Goal: Check status

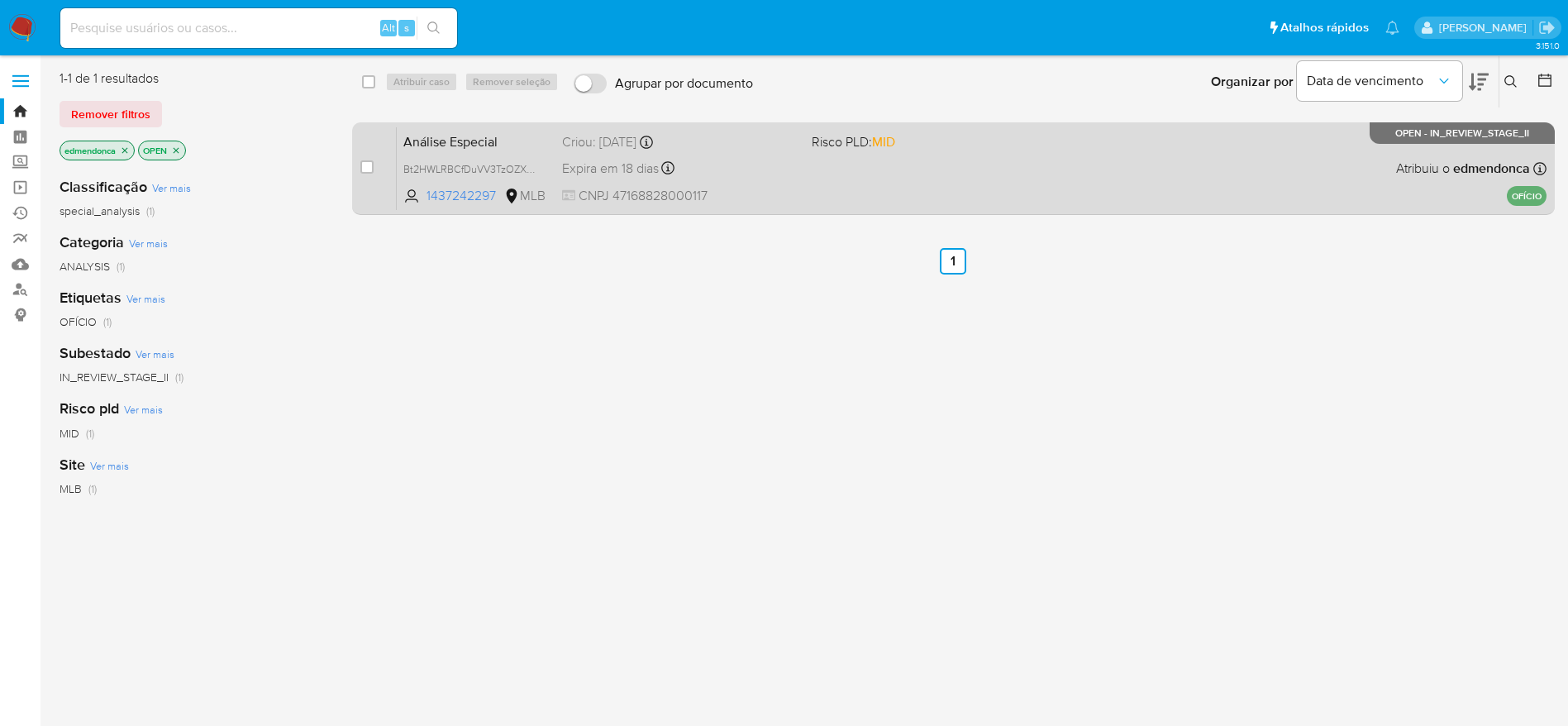
click at [853, 138] on span "Risco PLD: MID" at bounding box center [853, 141] width 84 height 18
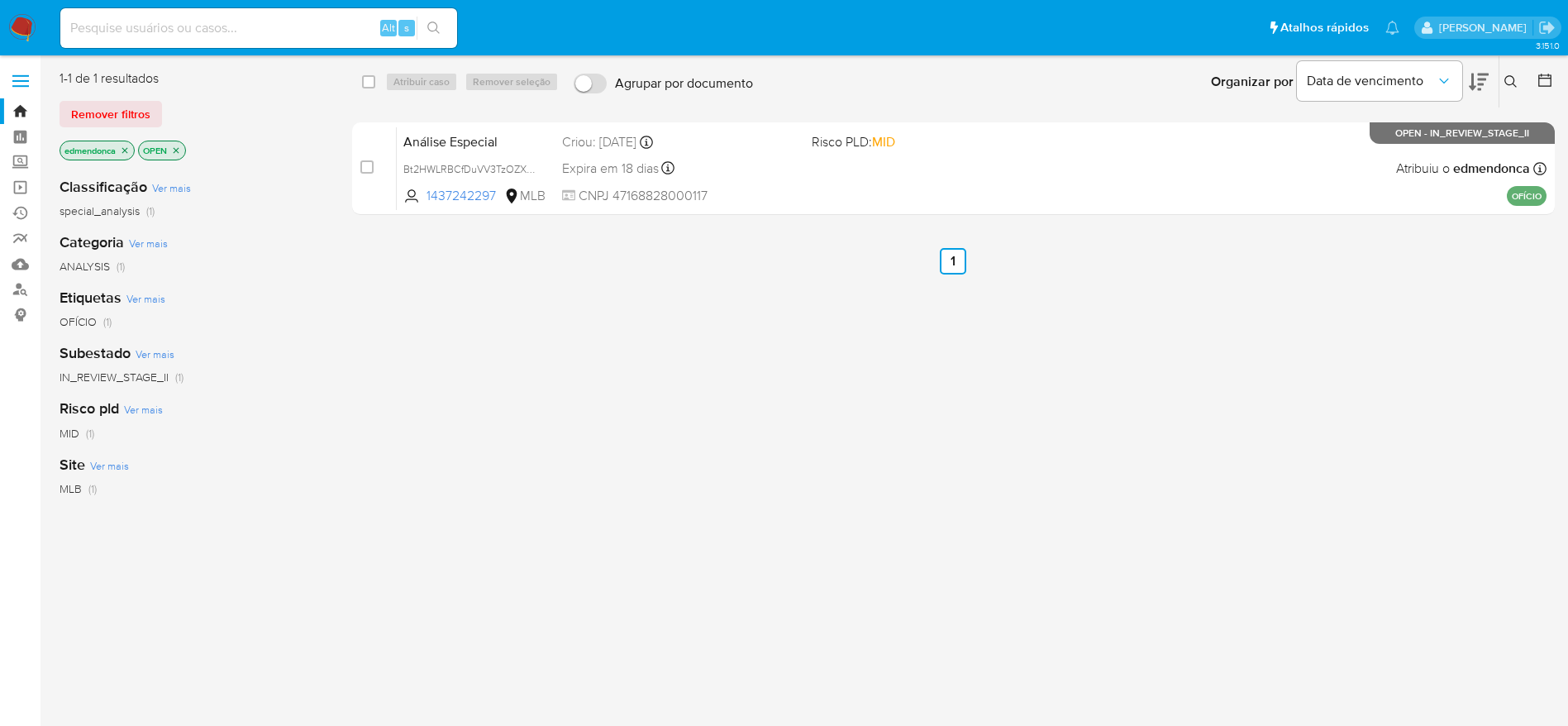
click at [28, 26] on img at bounding box center [22, 29] width 29 height 29
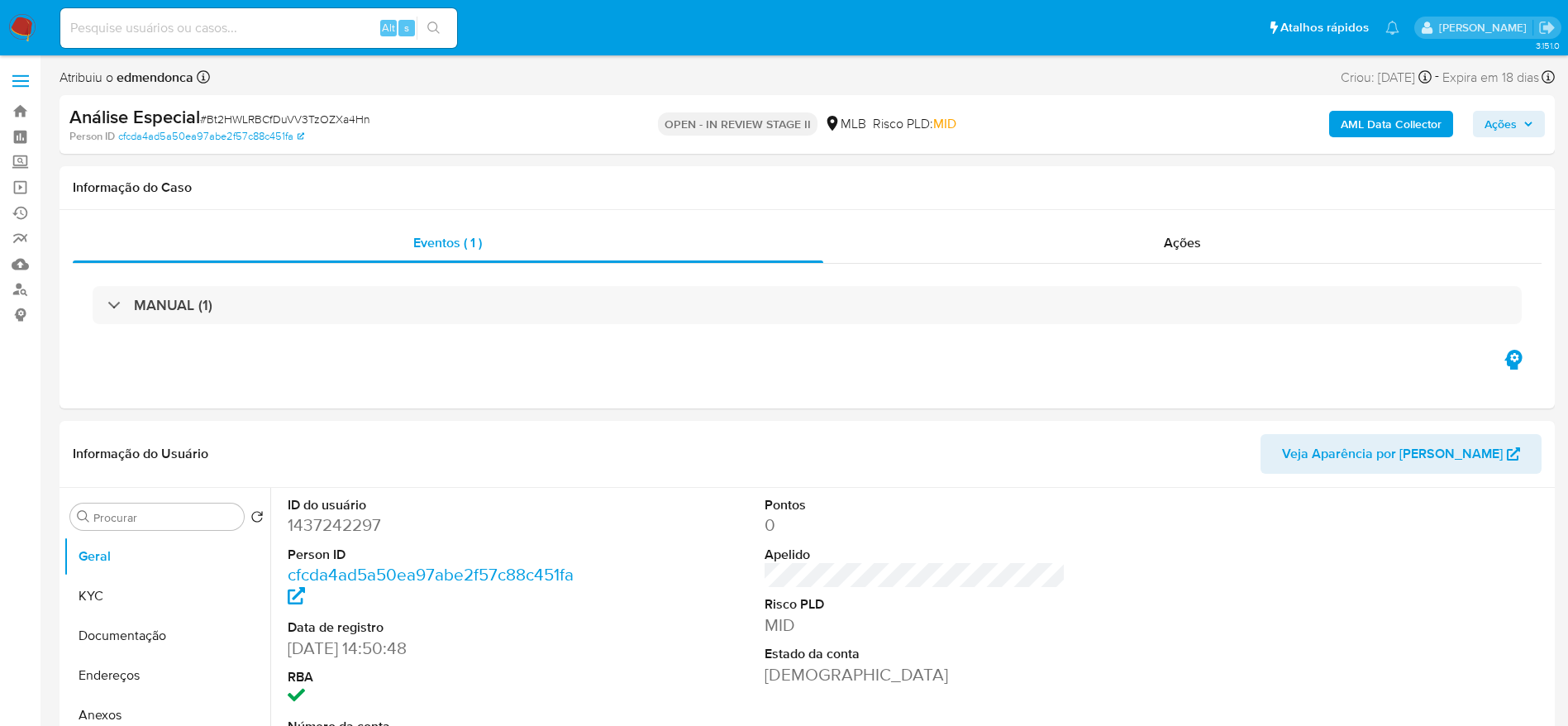
select select "10"
click at [1176, 242] on span "Ações" at bounding box center [1182, 242] width 37 height 19
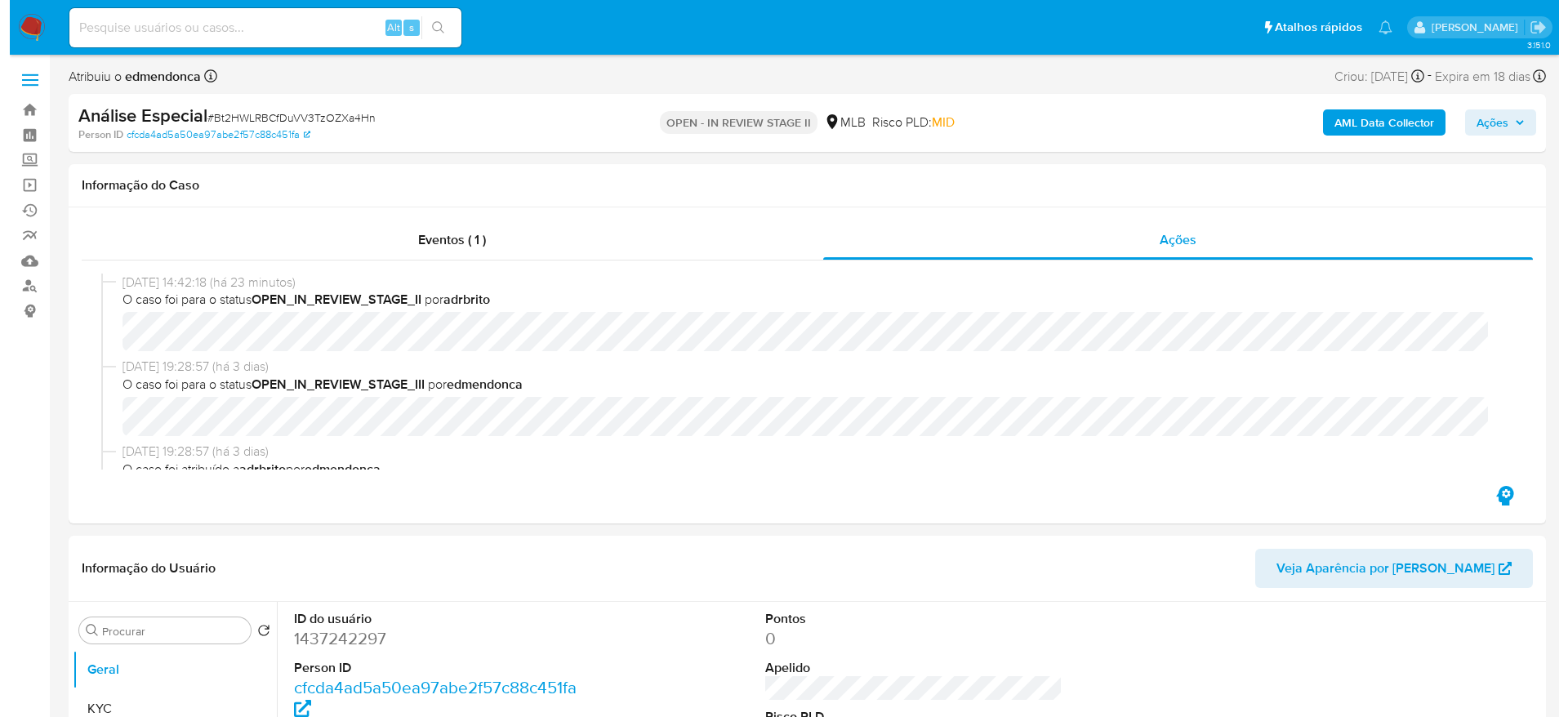
scroll to position [245, 0]
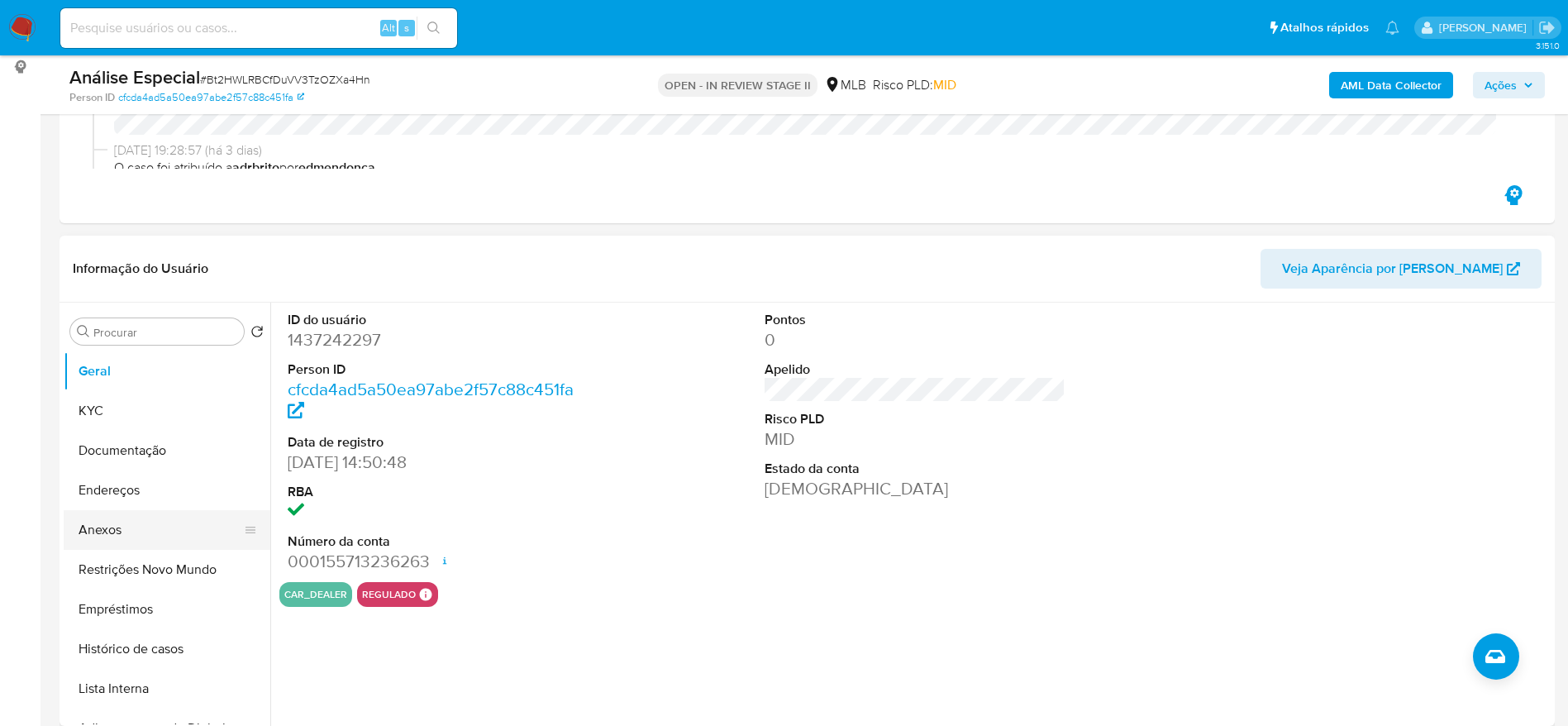
click at [130, 528] on button "Anexos" at bounding box center [159, 530] width 193 height 40
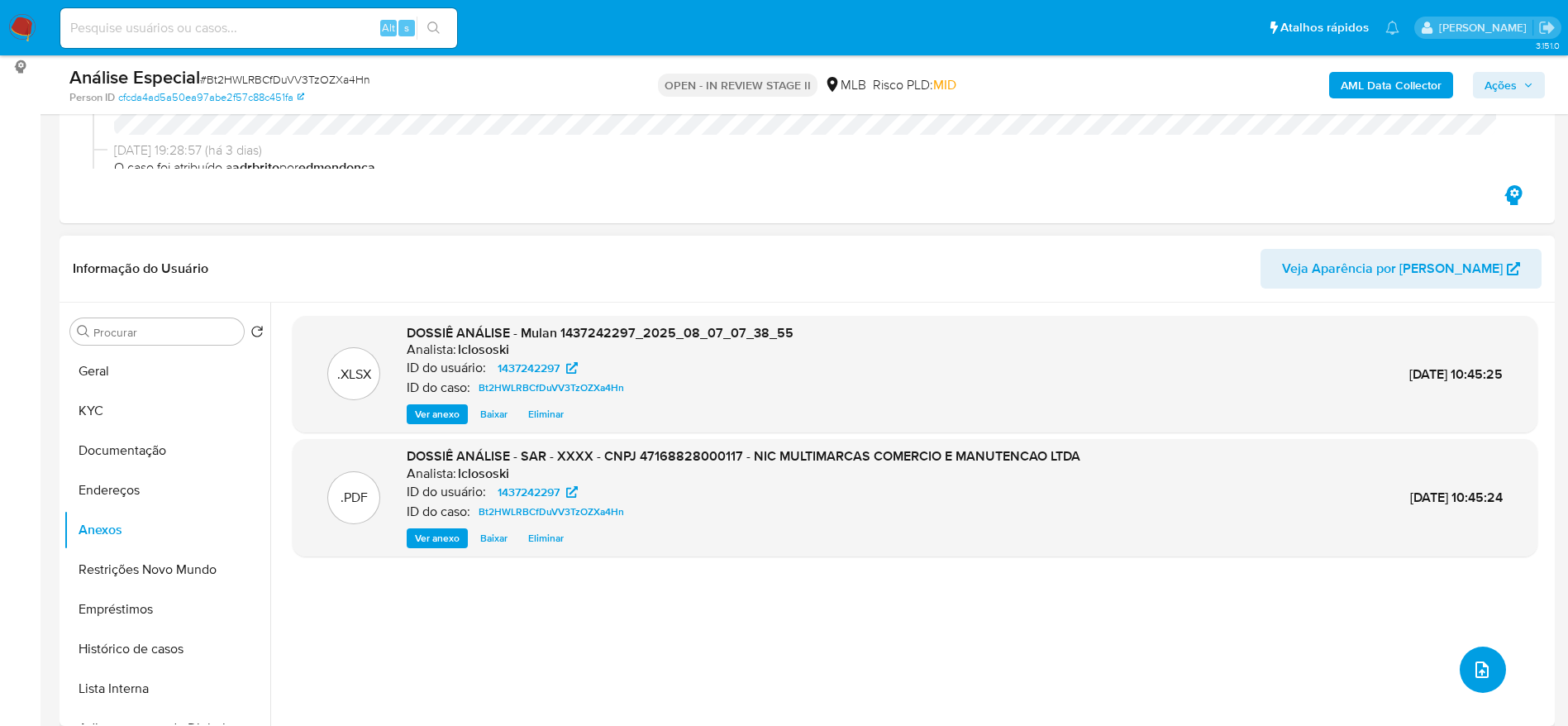
click at [1474, 667] on icon "upload-file" at bounding box center [1482, 669] width 20 height 20
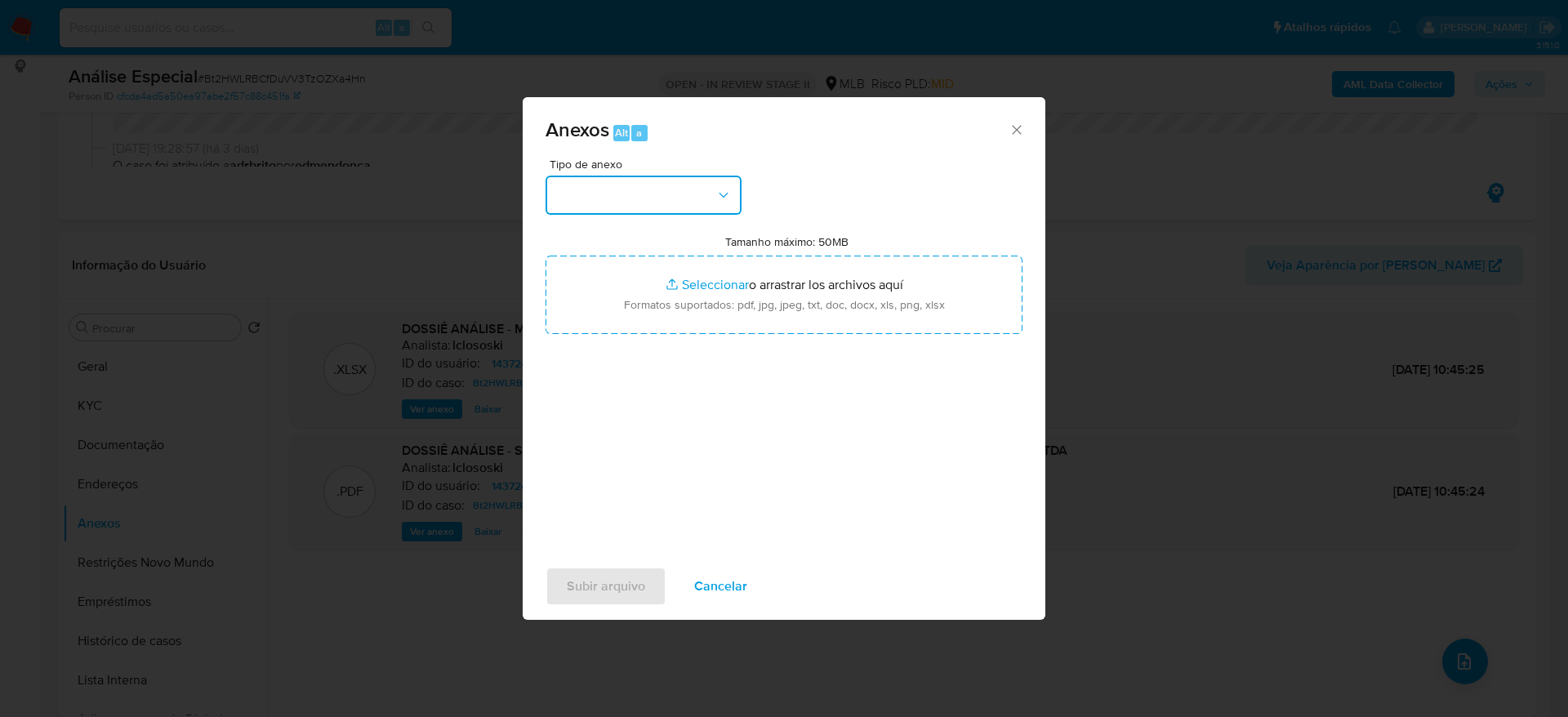
click at [682, 192] on button "button" at bounding box center [643, 194] width 196 height 40
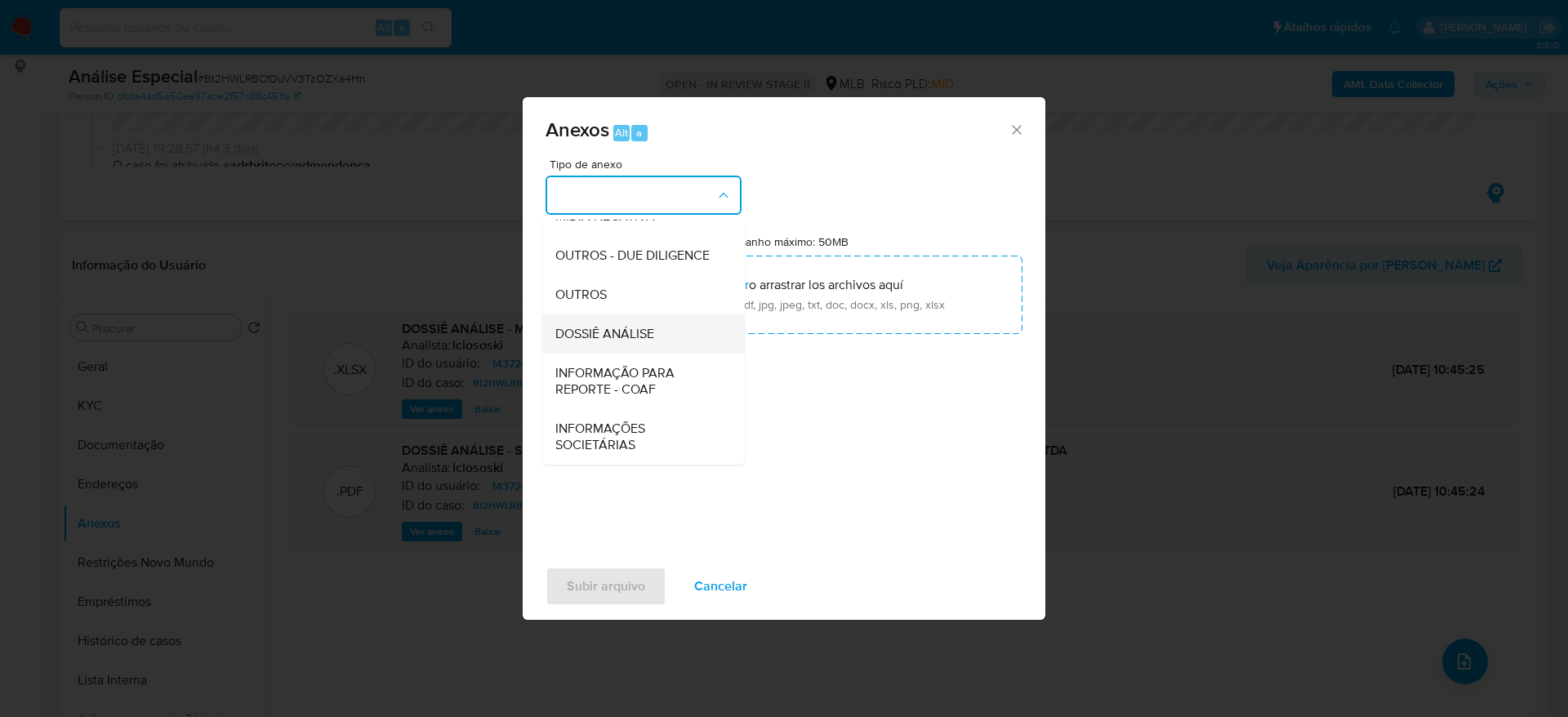
click at [654, 340] on span "DOSSIÊ ANÁLISE" at bounding box center [604, 333] width 99 height 17
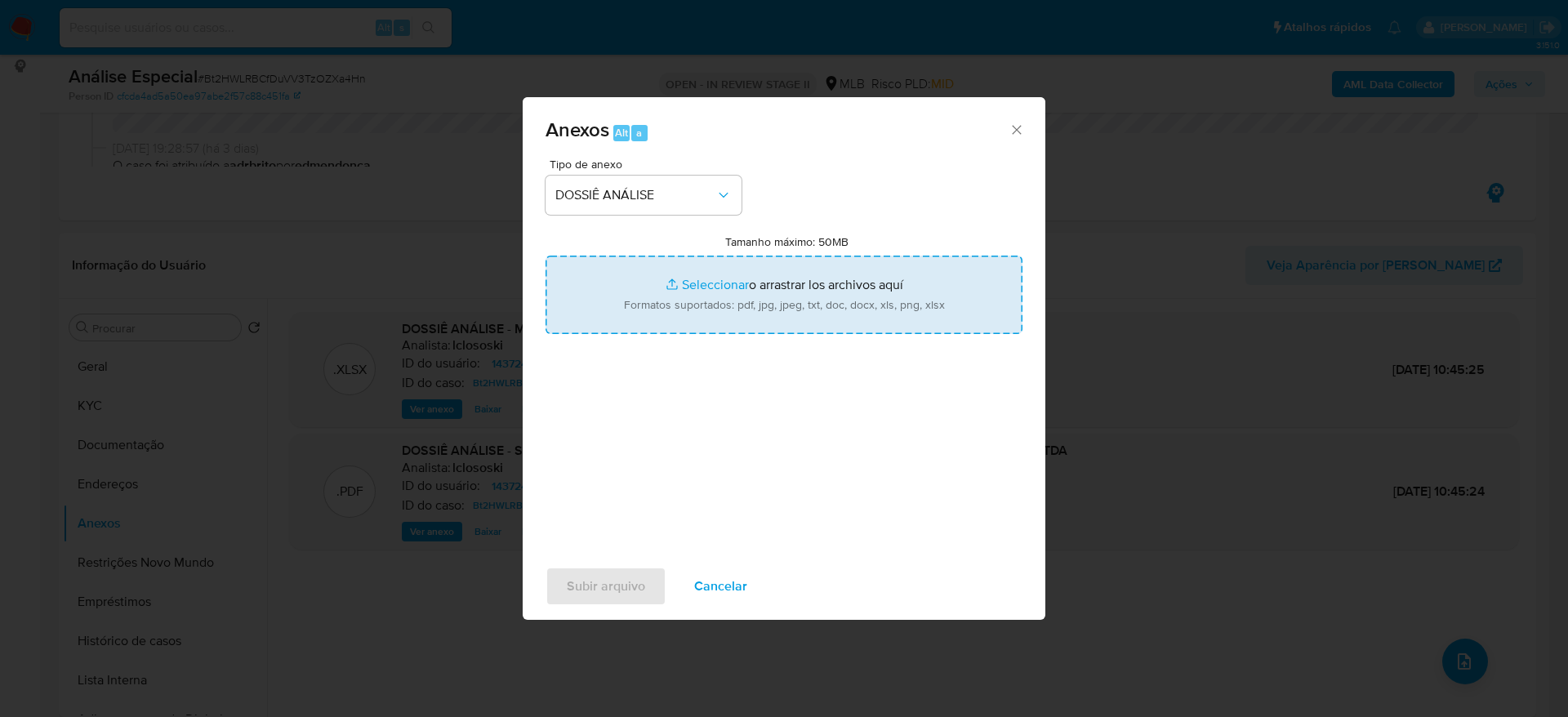
type input "C:\fakepath\DECLÍNIO - CNPJ 47168828000117 - NIC MULTIMARCAS COMERCIO E MANUTEN…"
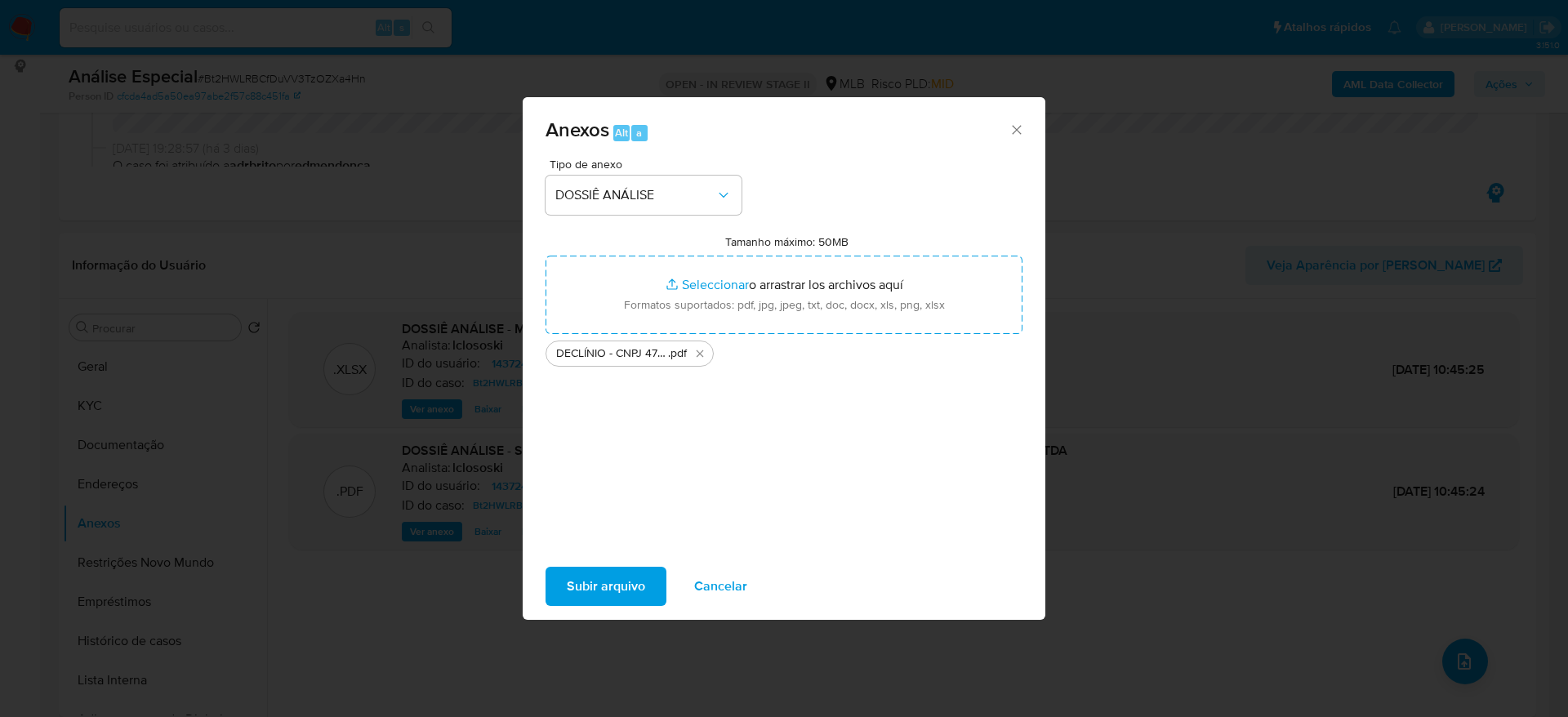
click at [594, 596] on span "Subir arquivo" at bounding box center [605, 586] width 78 height 36
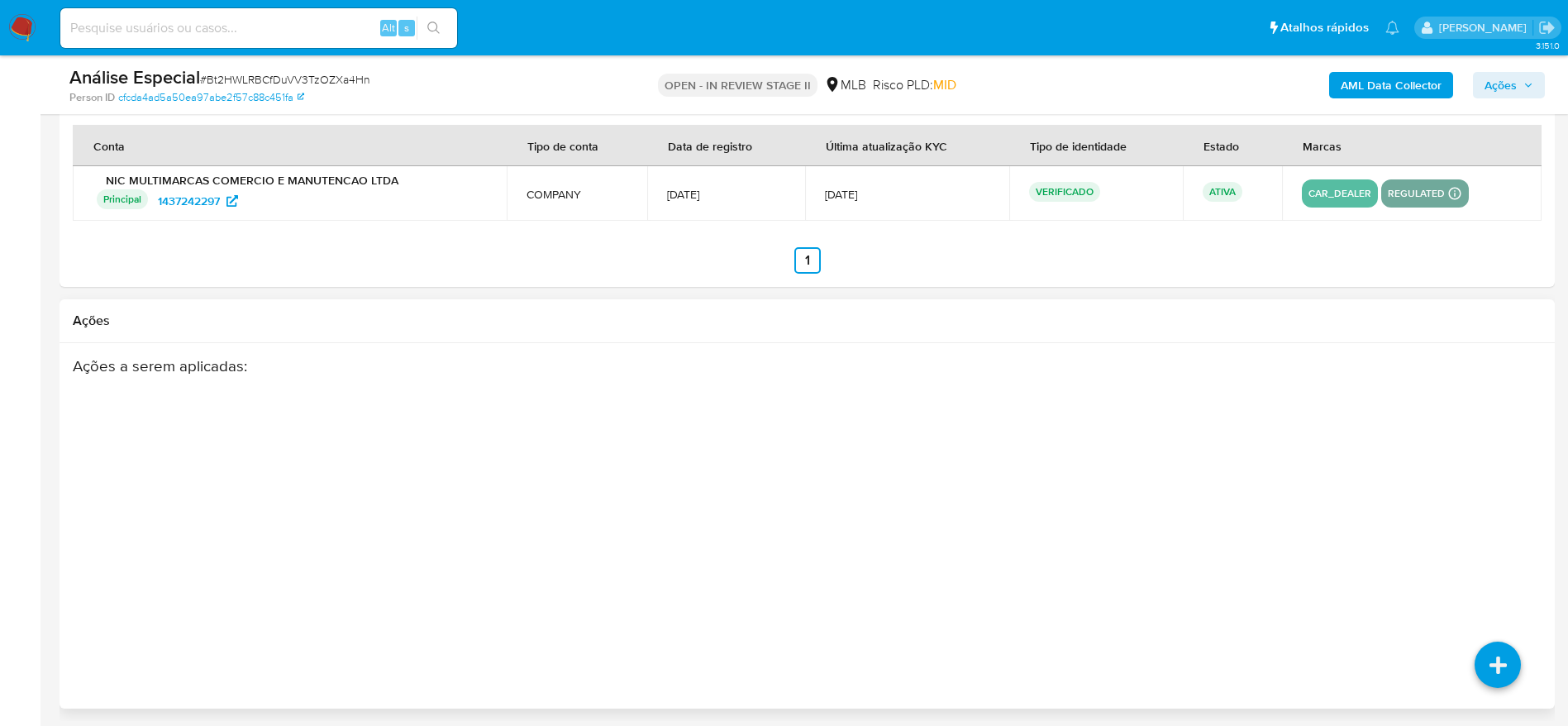
scroll to position [2525, 0]
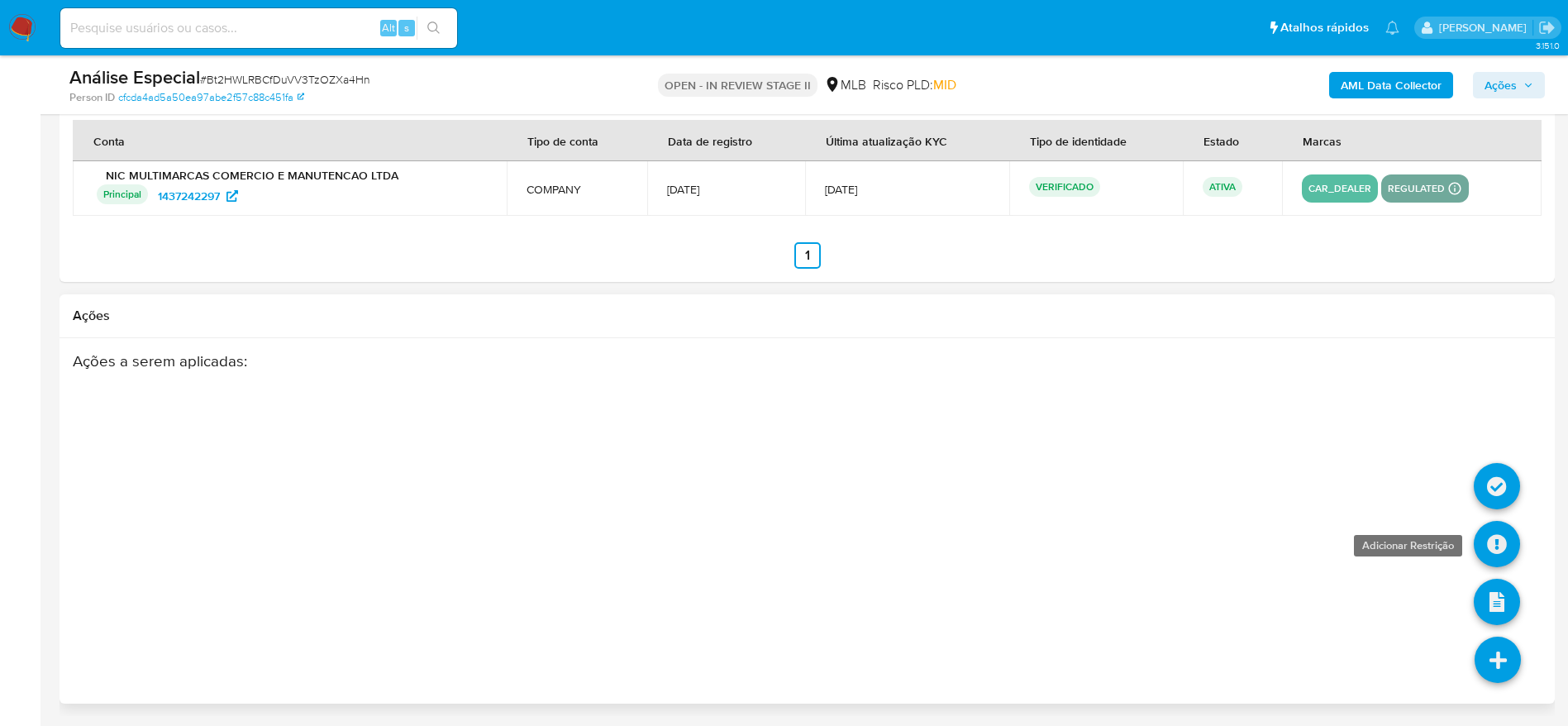
click at [1488, 545] on icon at bounding box center [1497, 544] width 46 height 46
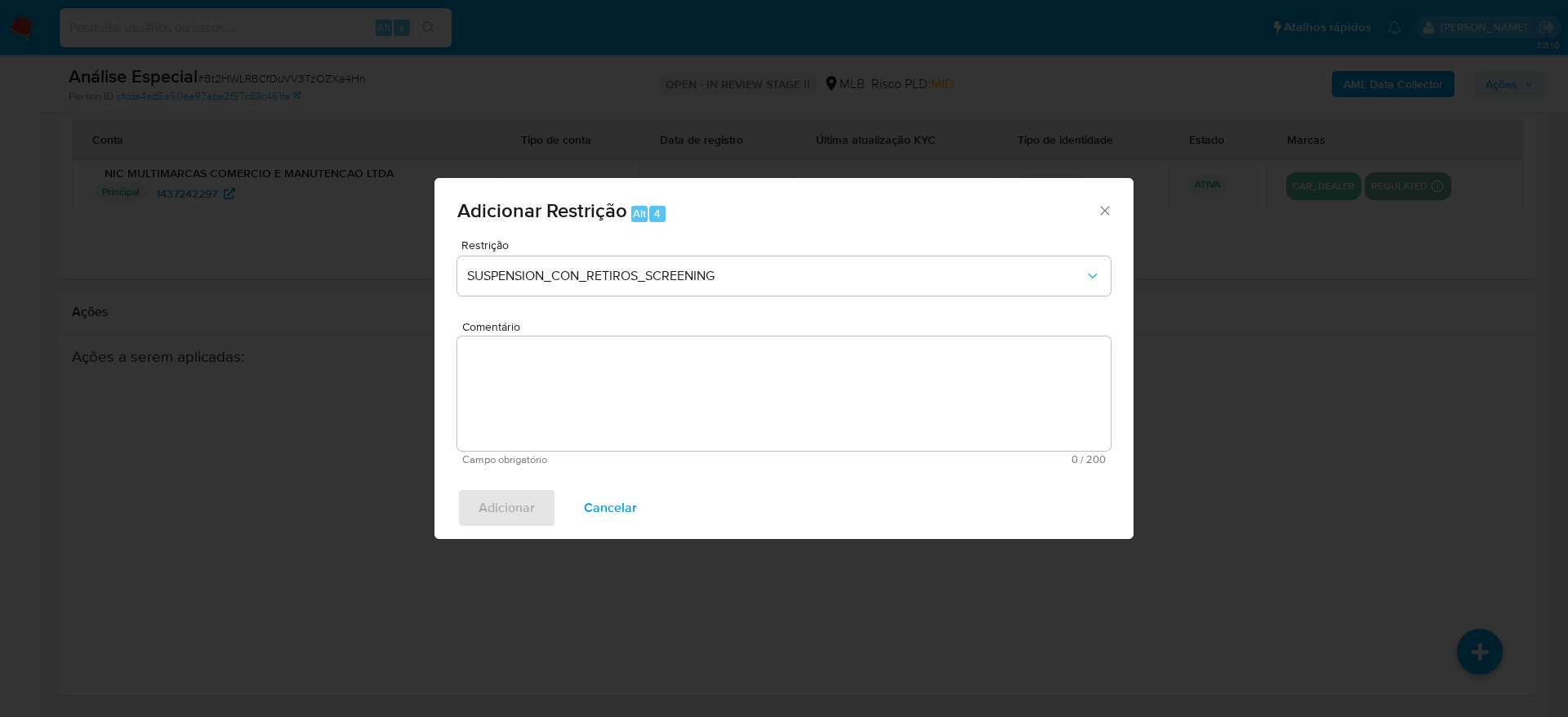
click at [604, 303] on div "Restrição SUSPENSION_CON_RETIROS_SCREENING" at bounding box center [784, 278] width 653 height 77
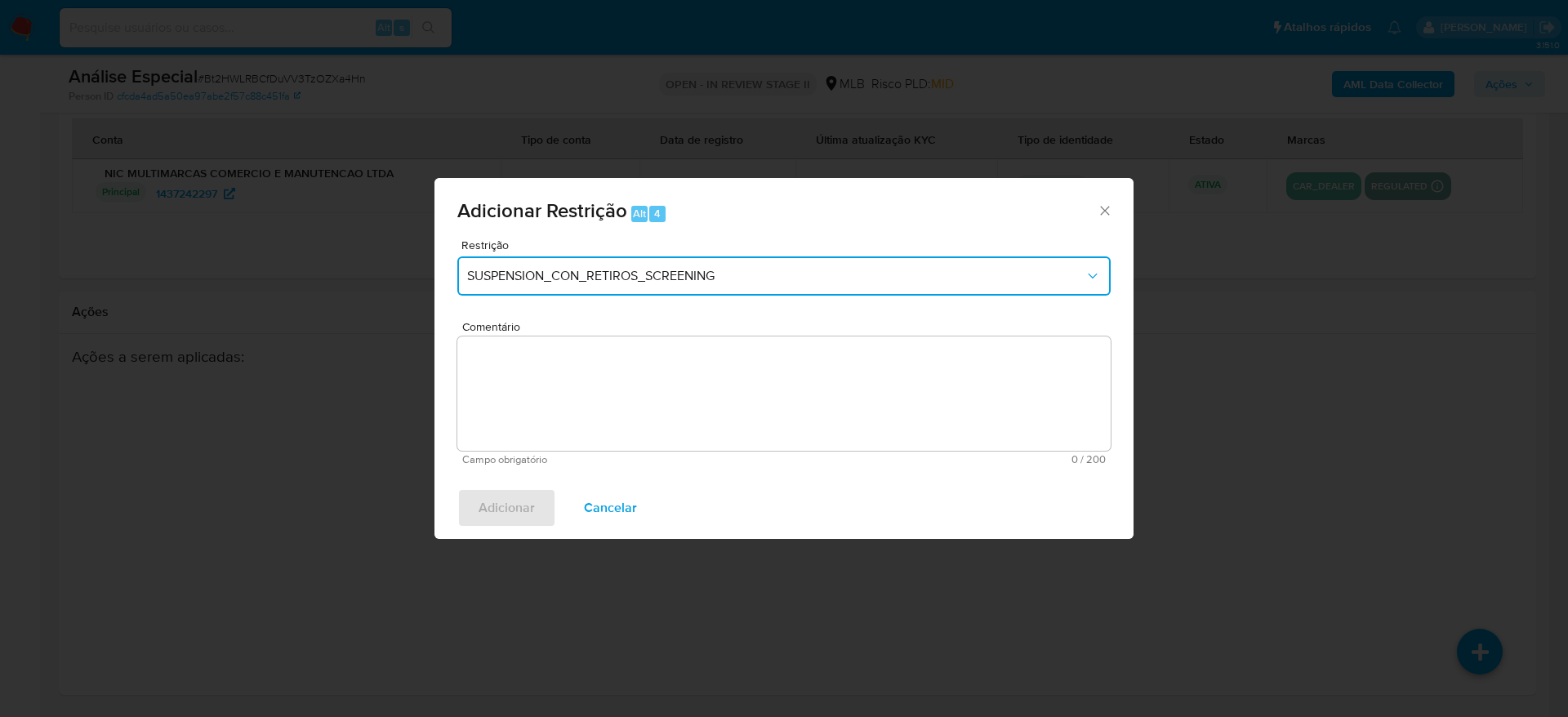
click at [598, 267] on span "SUSPENSION_CON_RETIROS_SCREENING" at bounding box center [775, 275] width 617 height 17
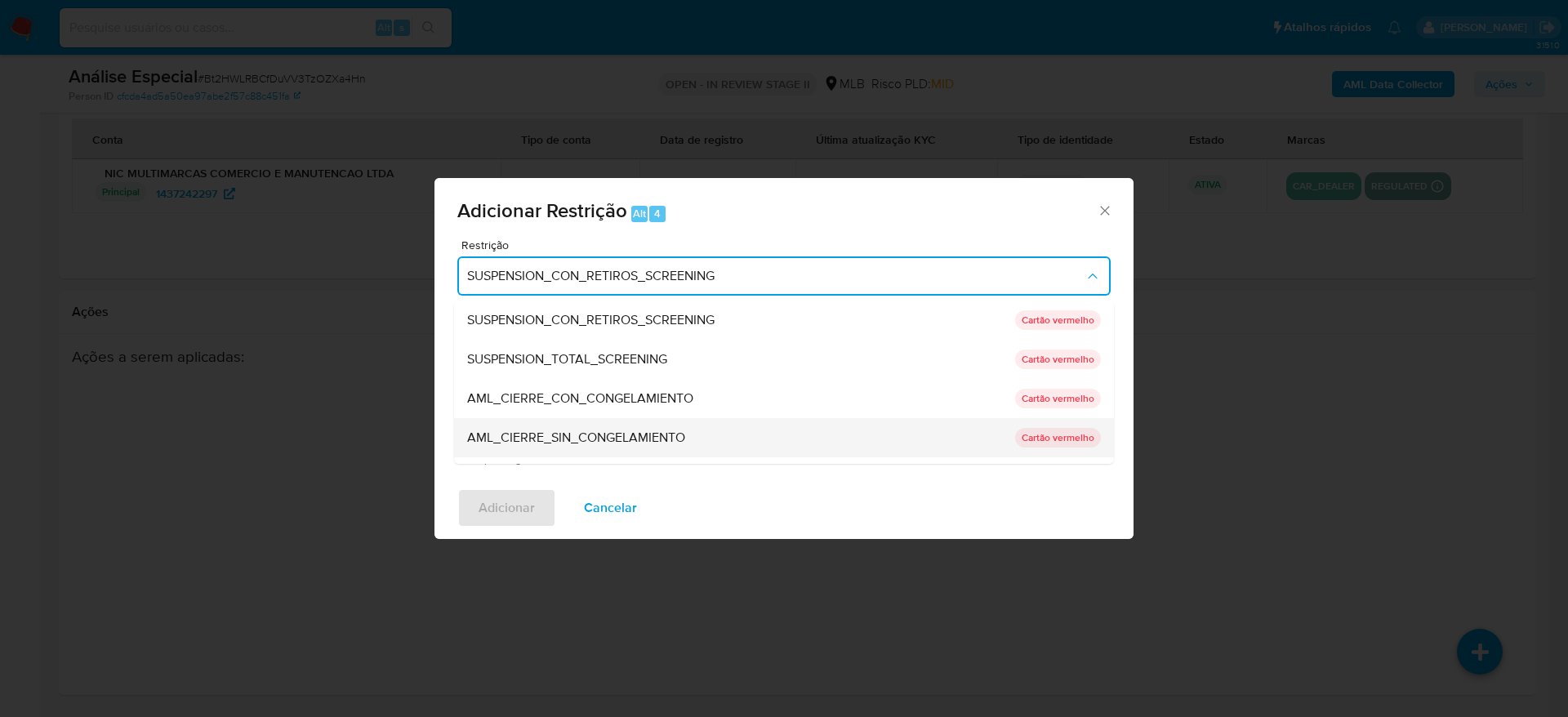
click at [614, 436] on span "AML_CIERRE_SIN_CONGELAMIENTO" at bounding box center [576, 437] width 218 height 17
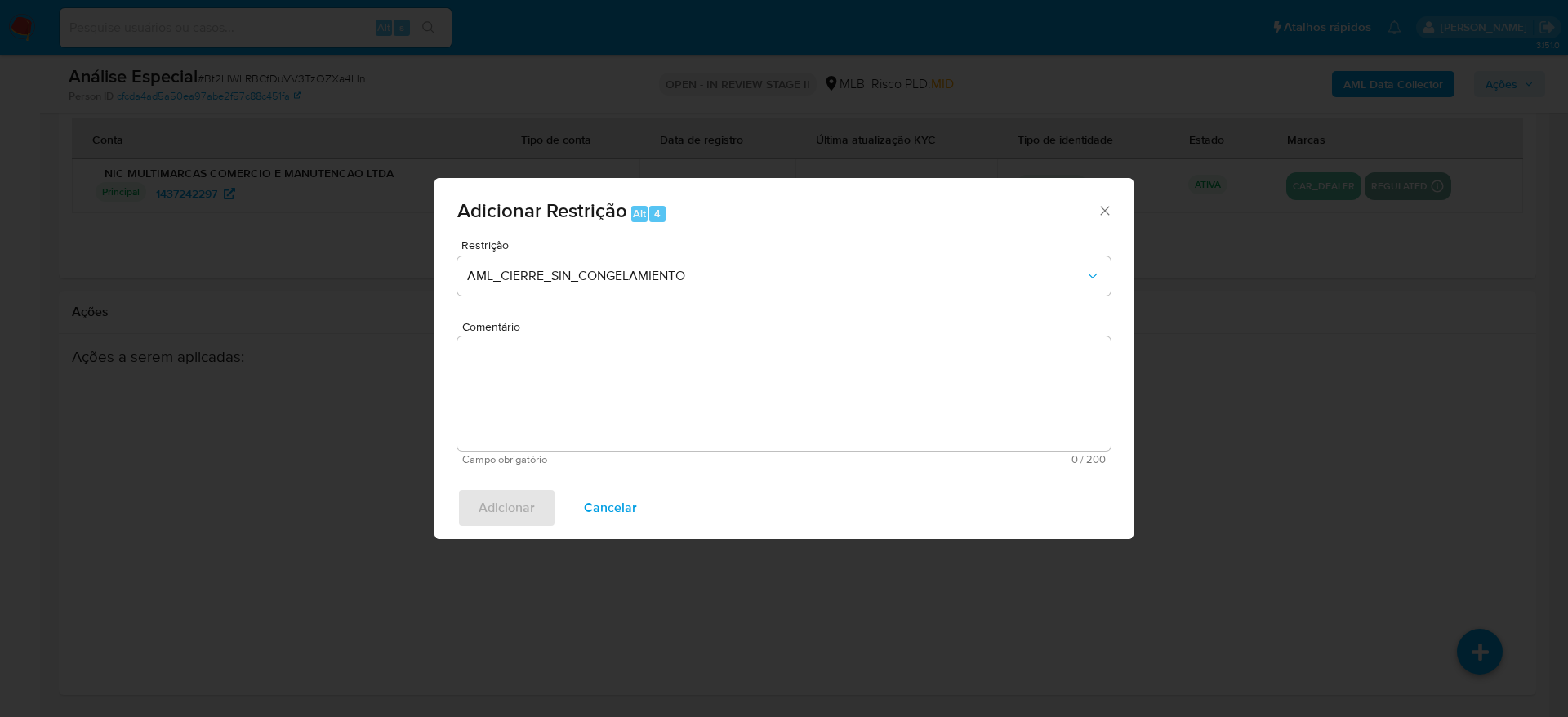
click at [622, 411] on textarea "Comentário" at bounding box center [784, 393] width 653 height 114
click at [537, 377] on textarea "Comentário" at bounding box center [784, 393] width 653 height 114
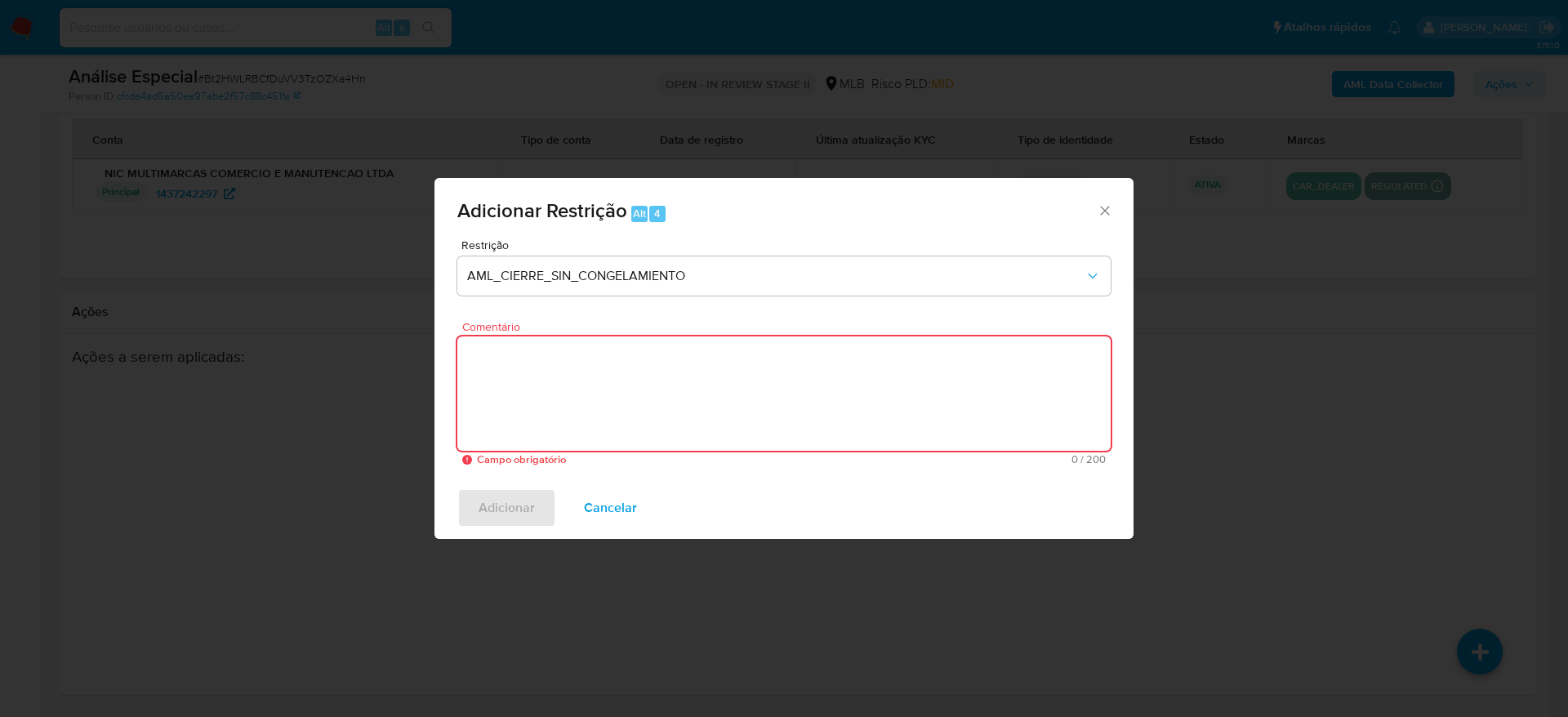
paste textarea "Deliberação para encerrar o relacionamento. NÃO INFORMAR AO USUÁRIO QUE SE TRAT…"
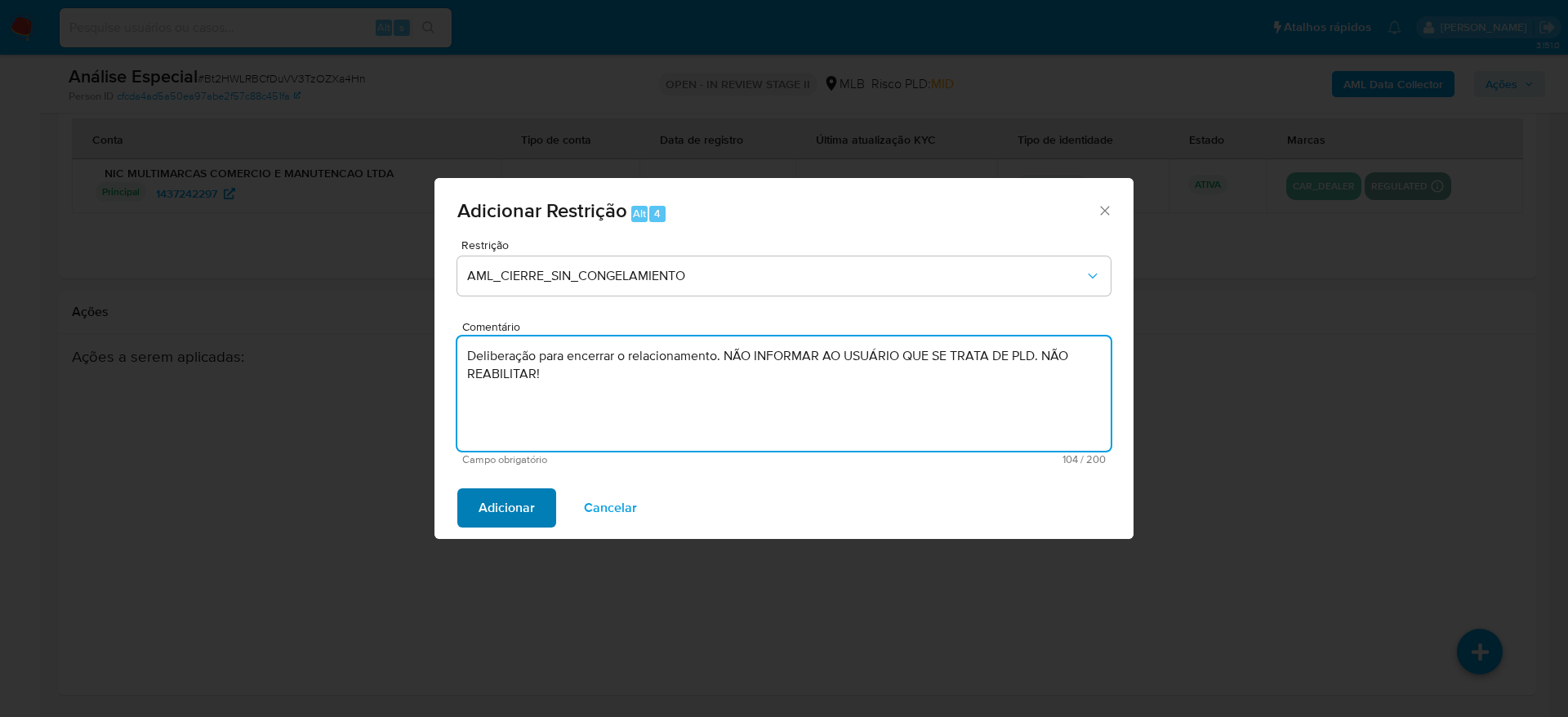
type textarea "Deliberação para encerrar o relacionamento. NÃO INFORMAR AO USUÁRIO QUE SE TRAT…"
click at [525, 508] on span "Adicionar" at bounding box center [507, 508] width 56 height 36
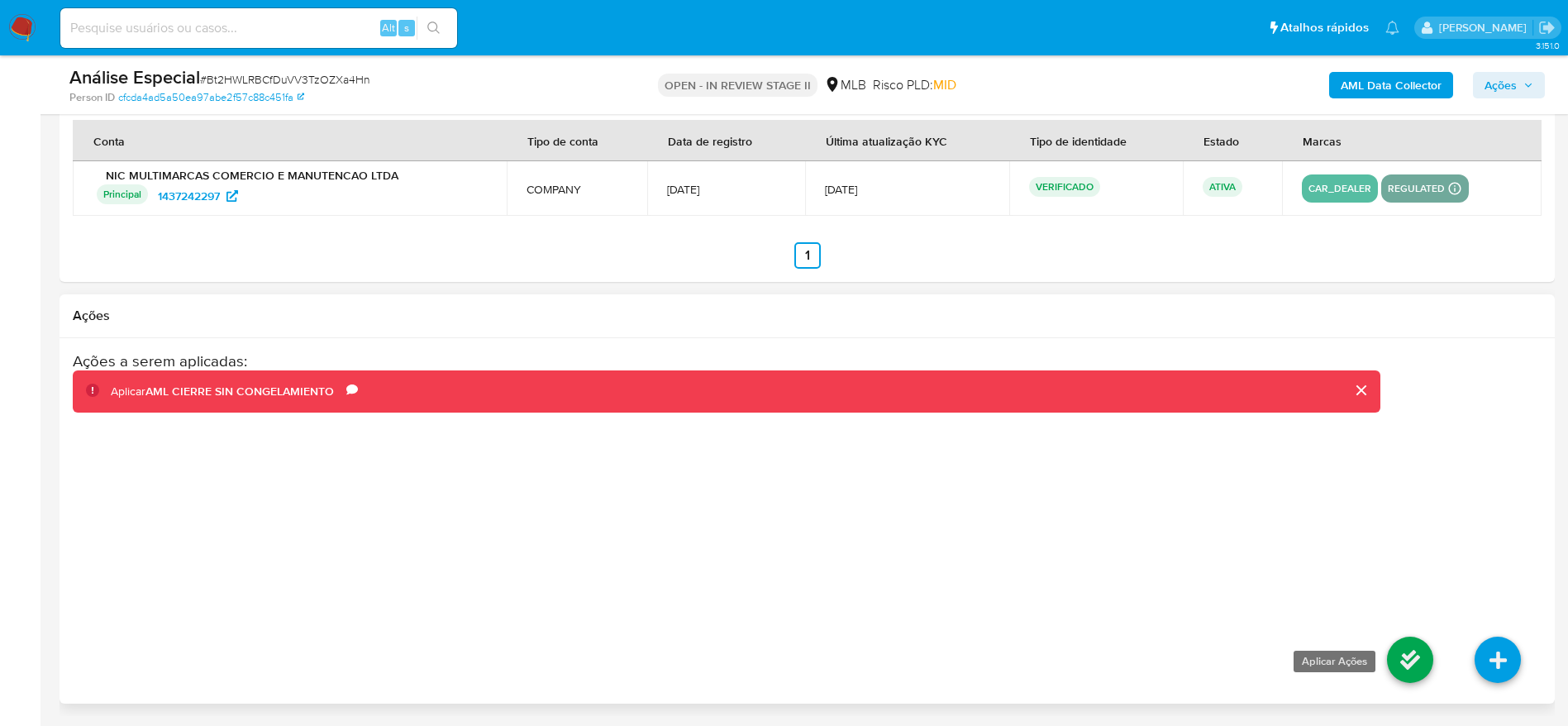
click at [1405, 658] on icon at bounding box center [1410, 659] width 46 height 46
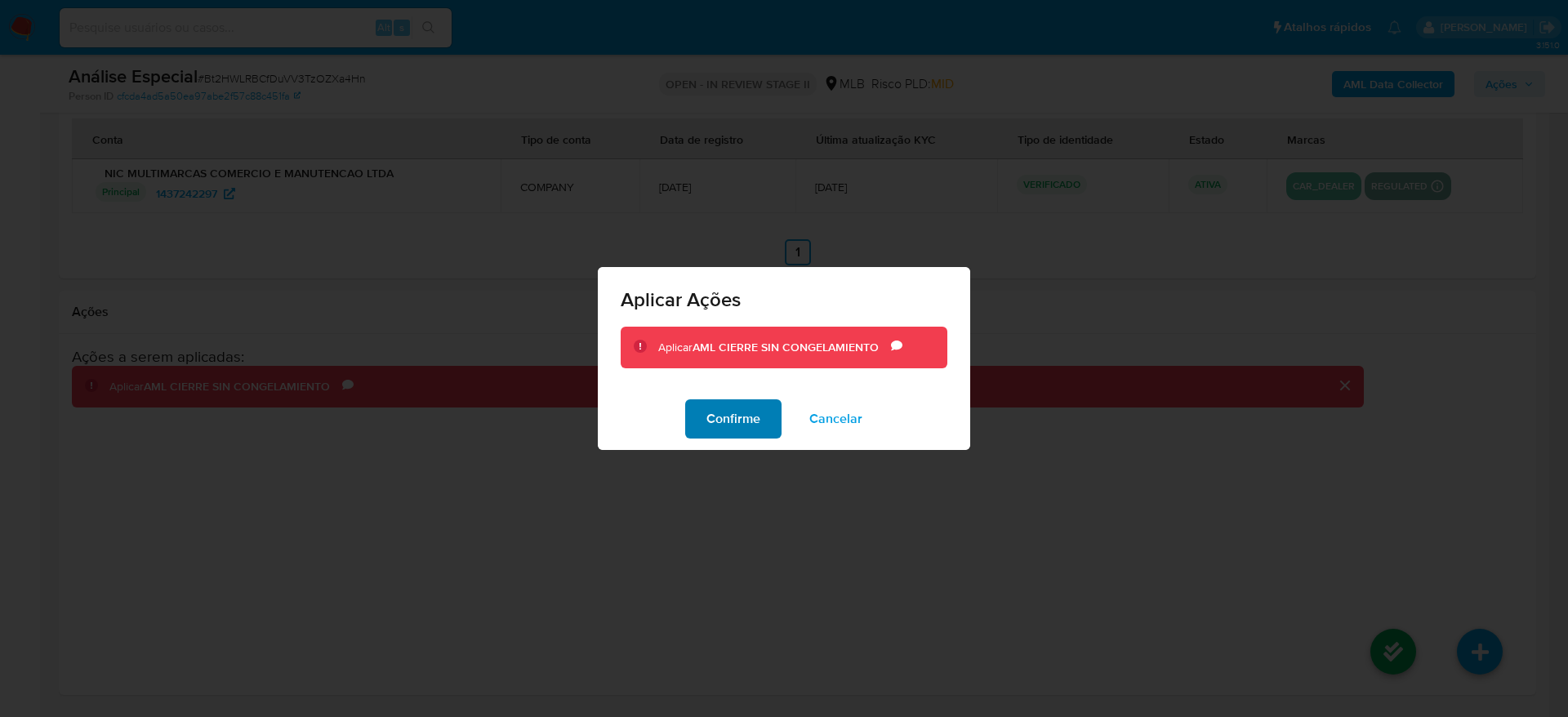
click at [742, 414] on span "Confirme" at bounding box center [733, 419] width 54 height 36
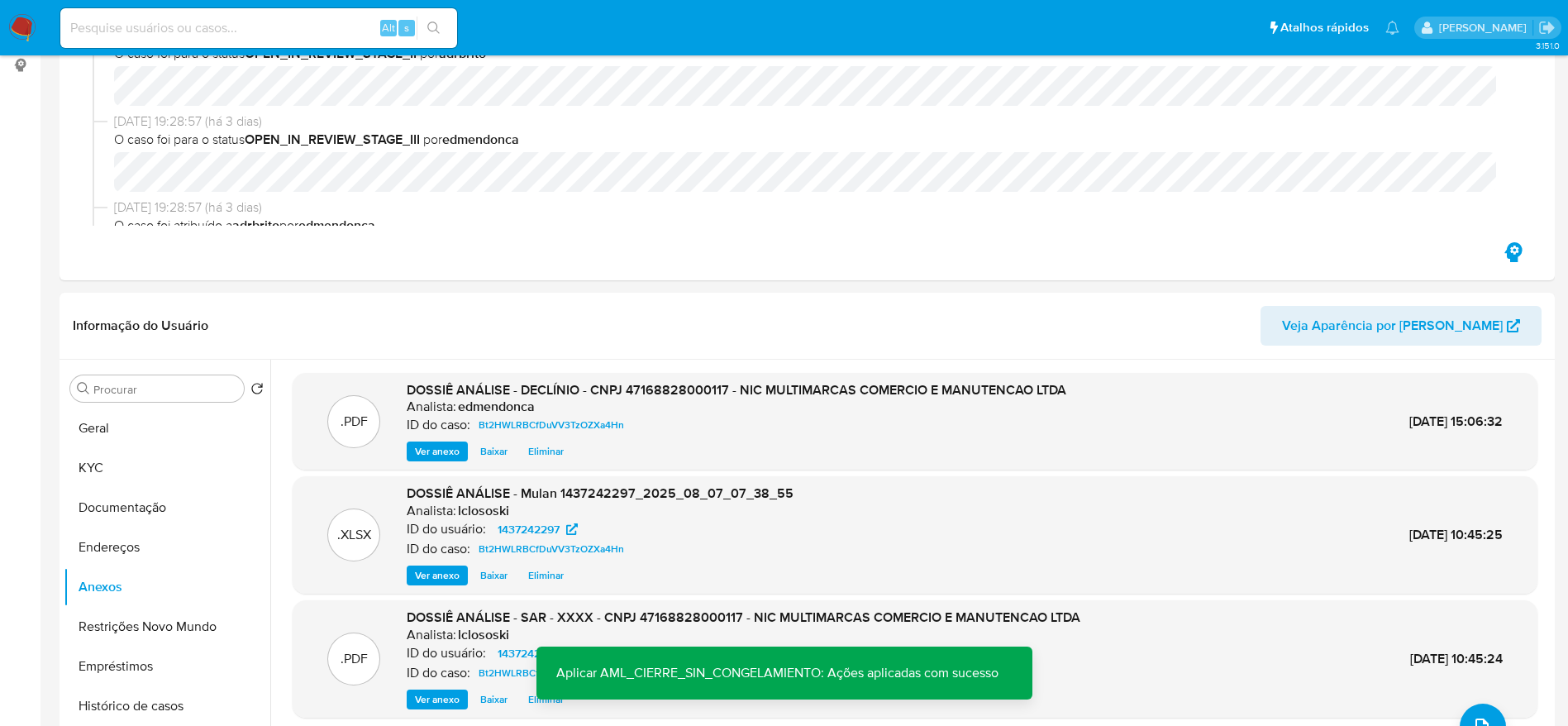
scroll to position [0, 0]
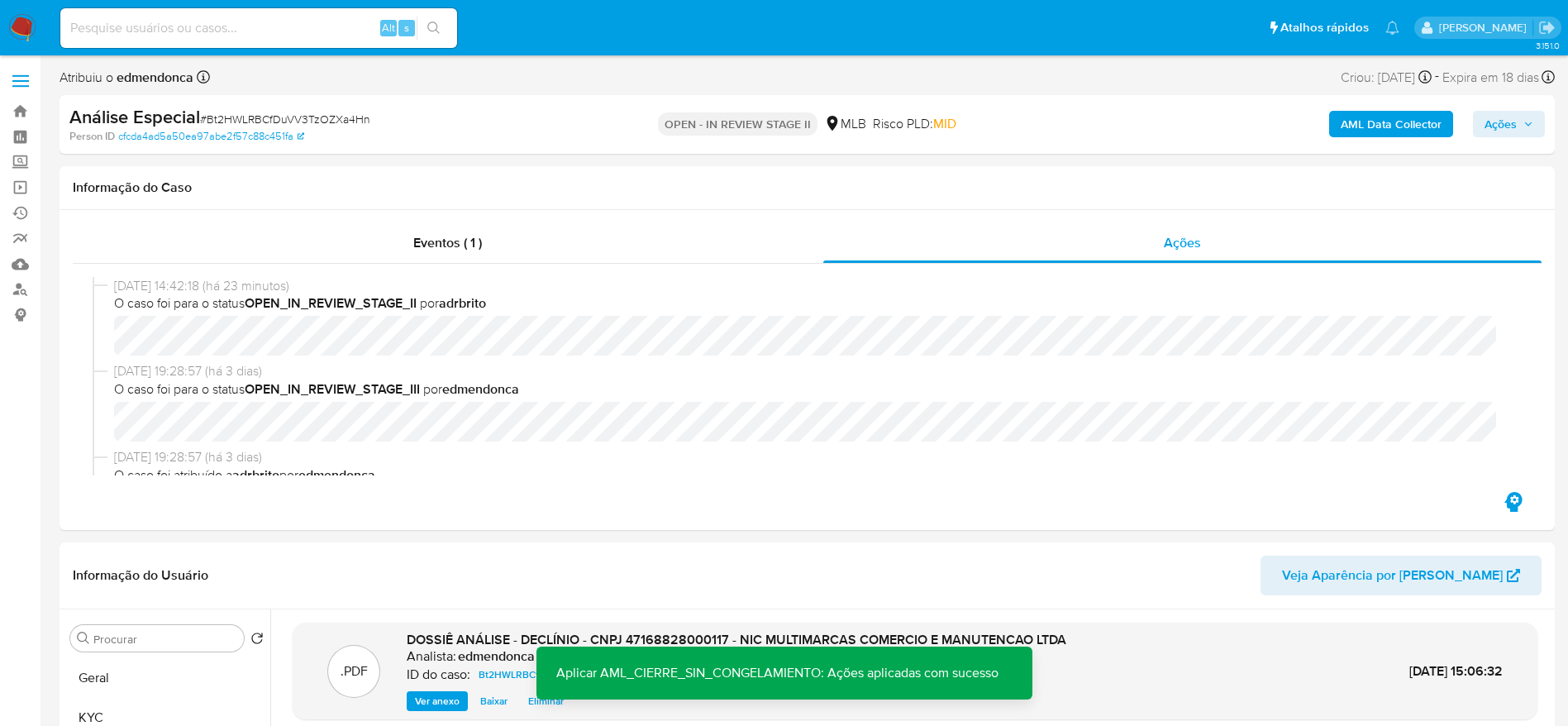
drag, startPoint x: 1514, startPoint y: 128, endPoint x: 1496, endPoint y: 139, distance: 21.1
click at [1514, 127] on span "Ações" at bounding box center [1501, 124] width 32 height 27
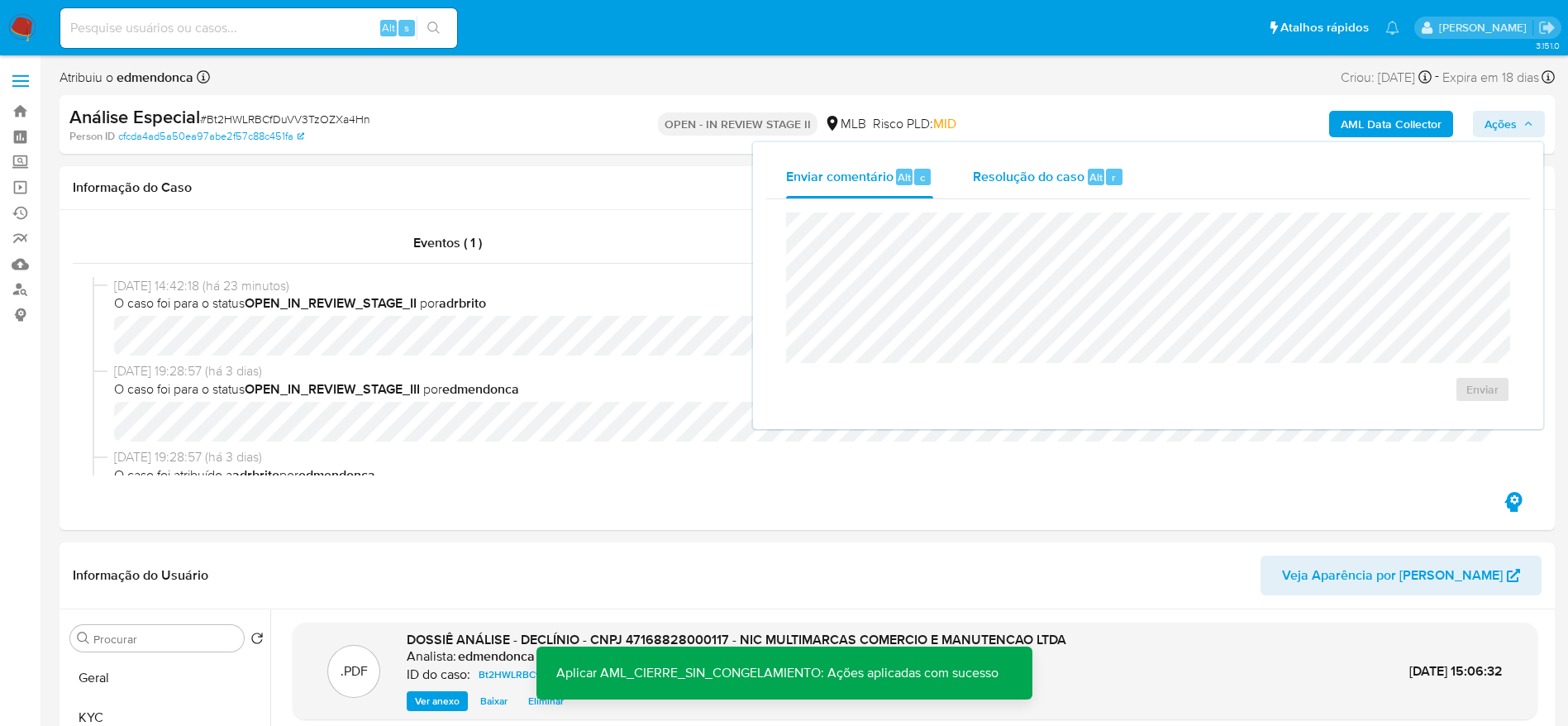
drag, startPoint x: 1033, startPoint y: 169, endPoint x: 1036, endPoint y: 186, distance: 17.3
click at [1033, 170] on span "Resolução do caso" at bounding box center [1028, 175] width 111 height 19
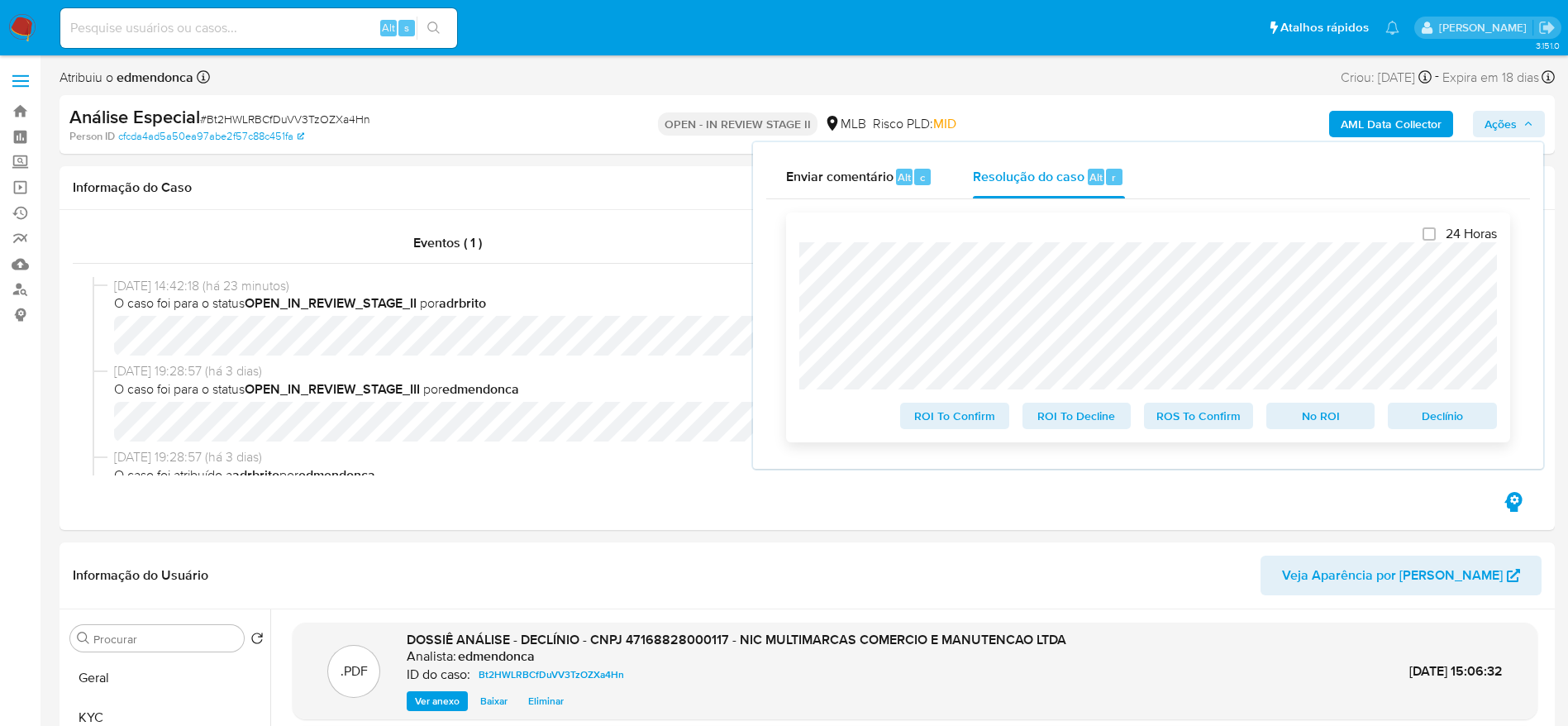
click at [1342, 424] on span "No ROI" at bounding box center [1321, 416] width 86 height 23
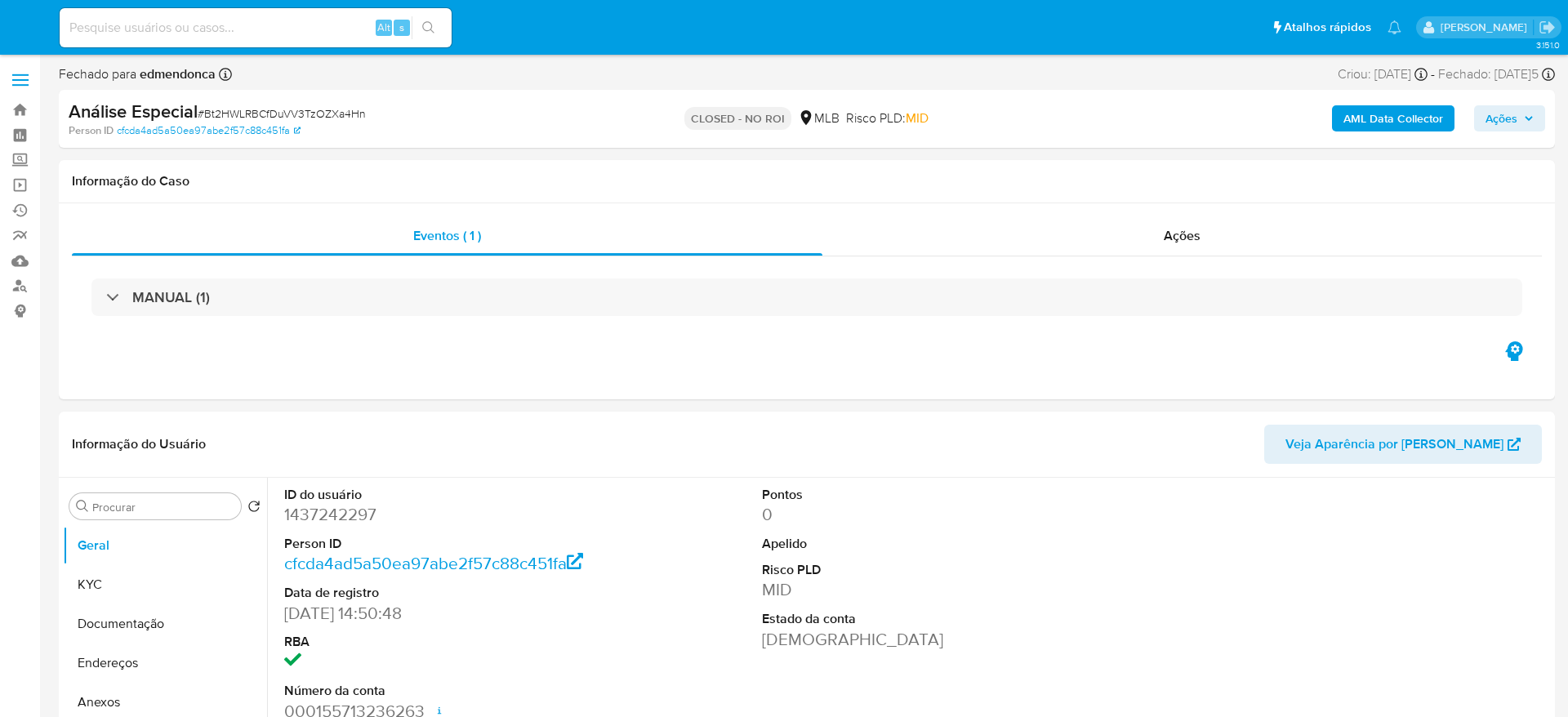
select select "10"
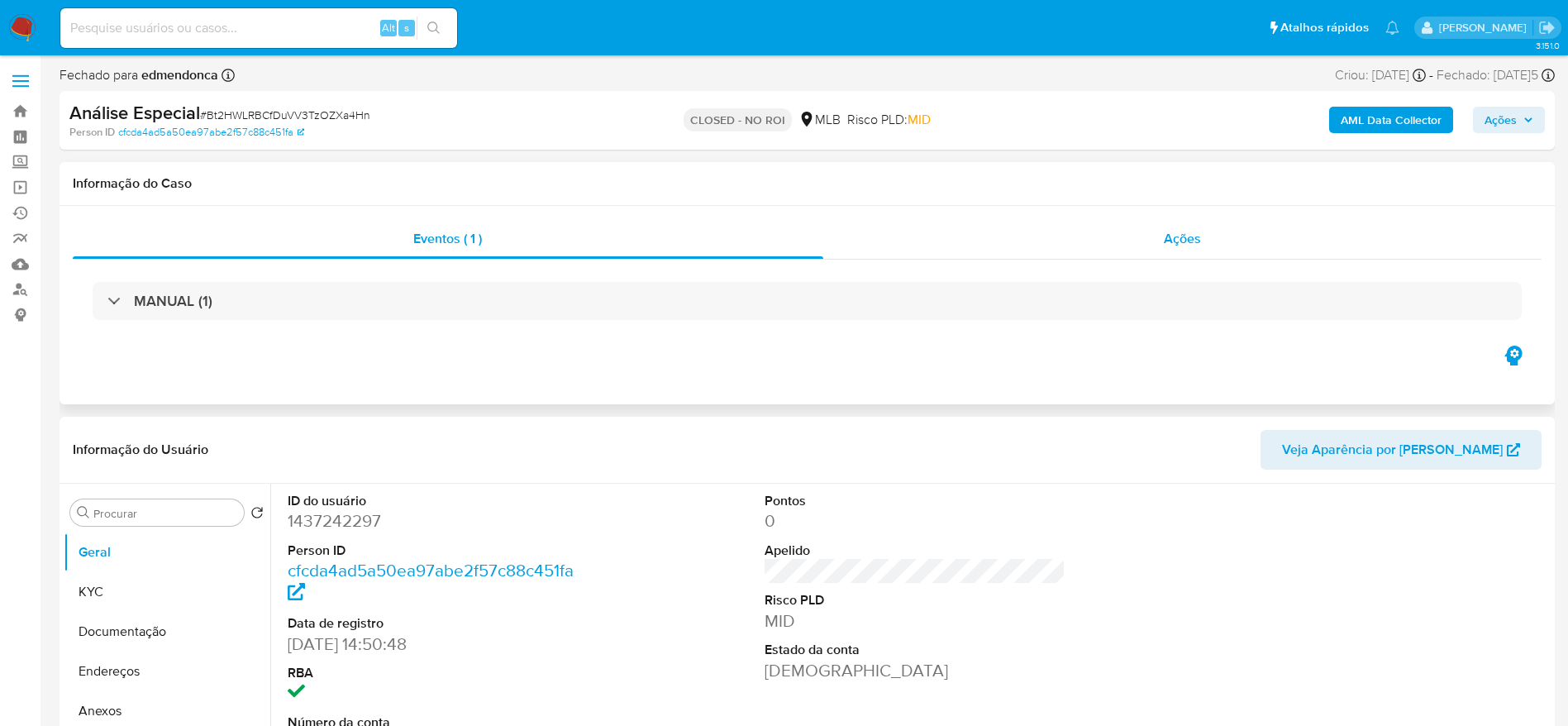
click at [988, 249] on div "Ações" at bounding box center [1182, 239] width 719 height 40
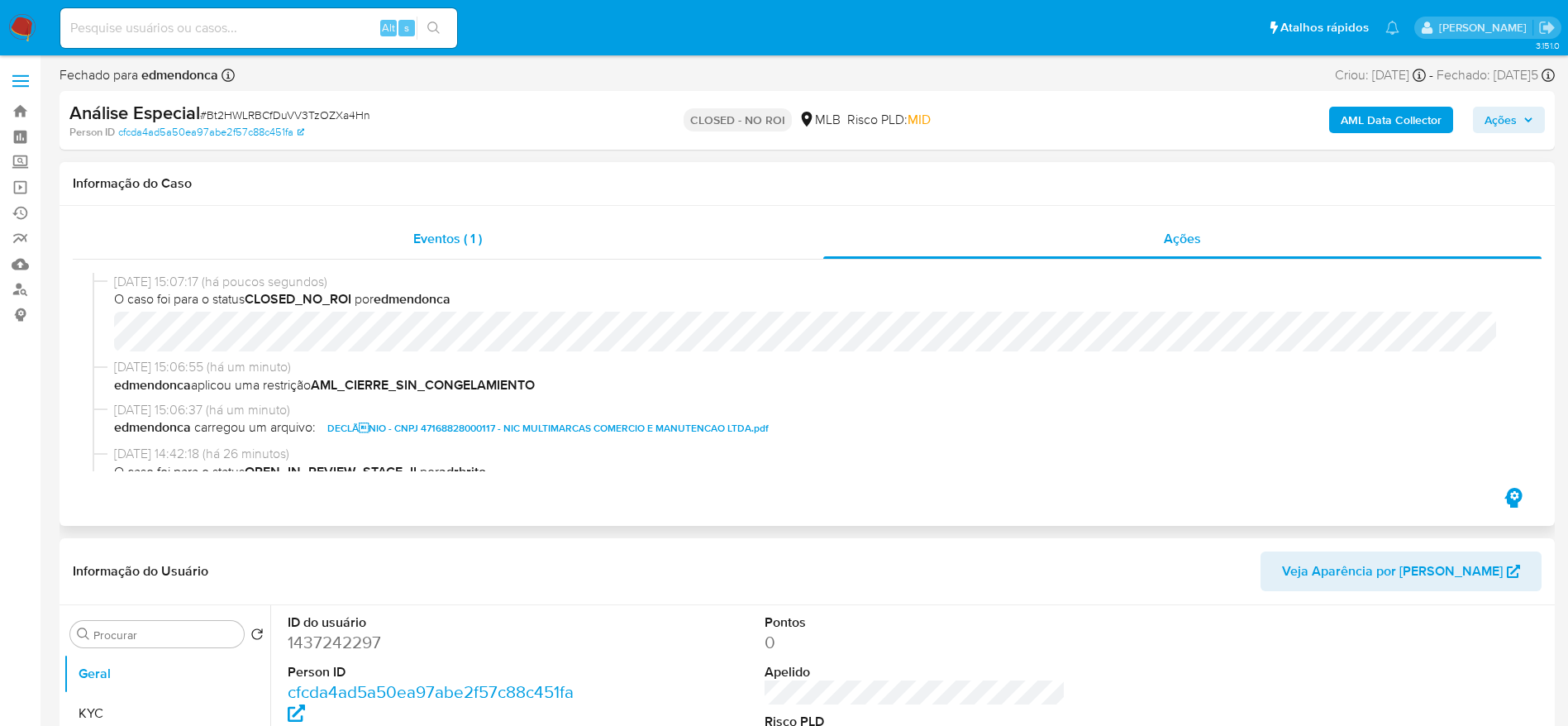
click at [420, 230] on span "Eventos ( 1 )" at bounding box center [447, 238] width 69 height 19
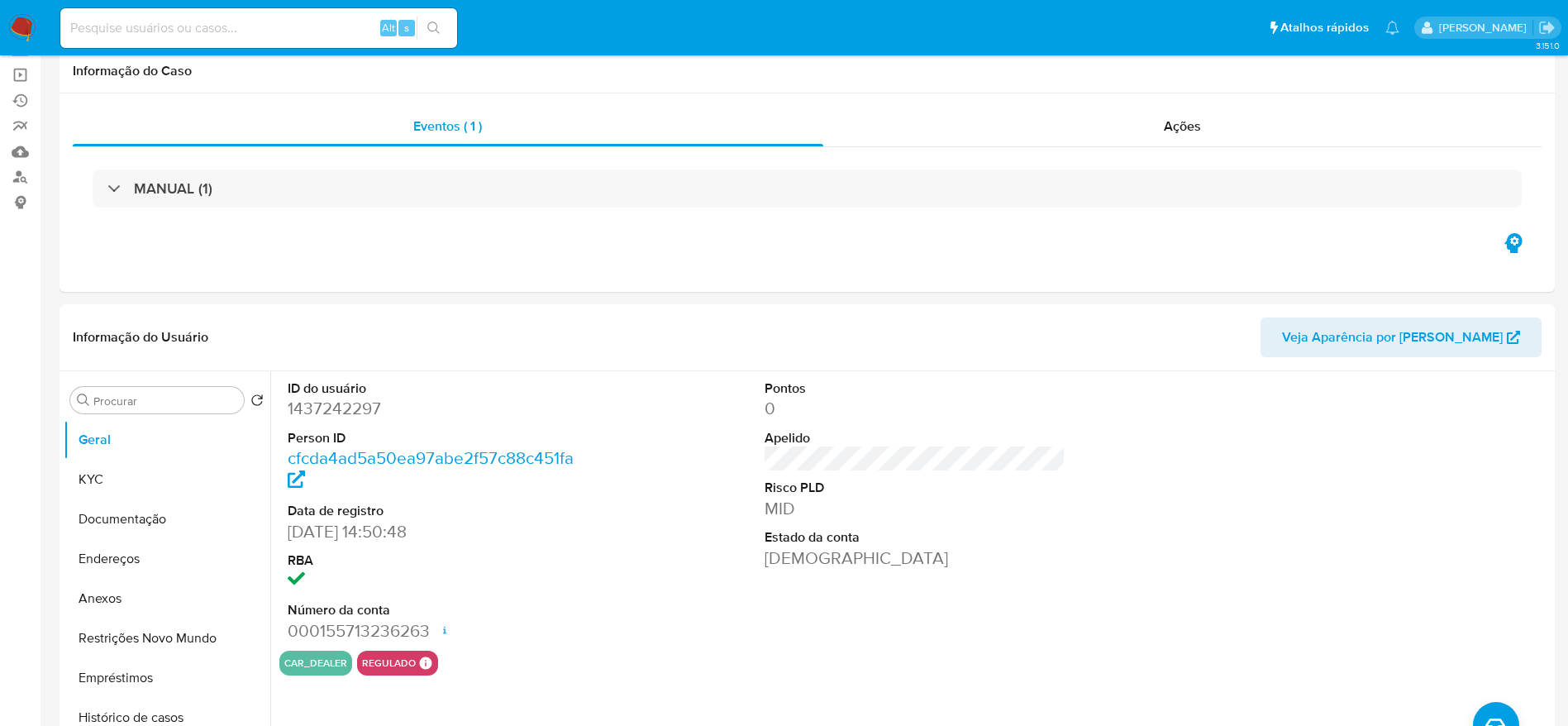
scroll to position [248, 0]
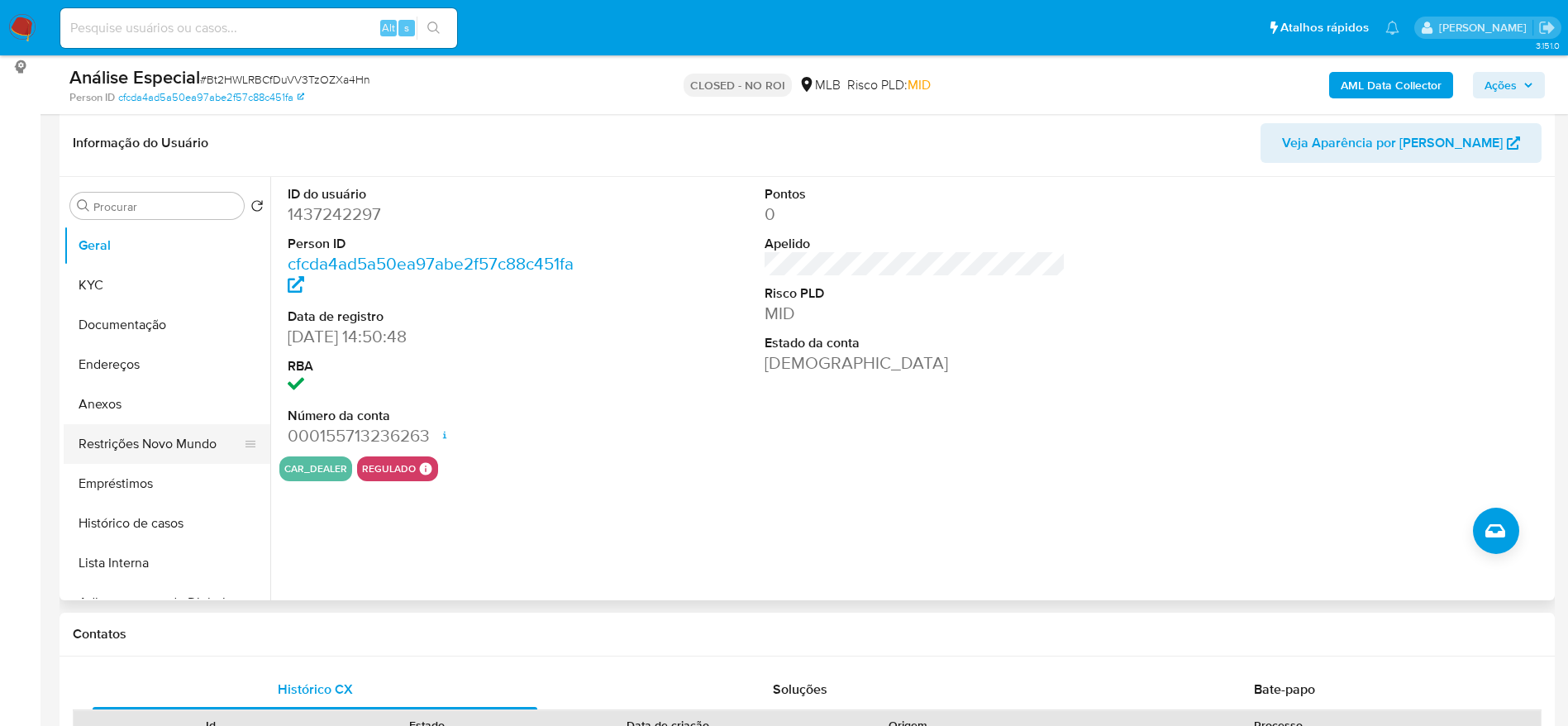
click at [126, 449] on button "Restrições Novo Mundo" at bounding box center [159, 444] width 193 height 40
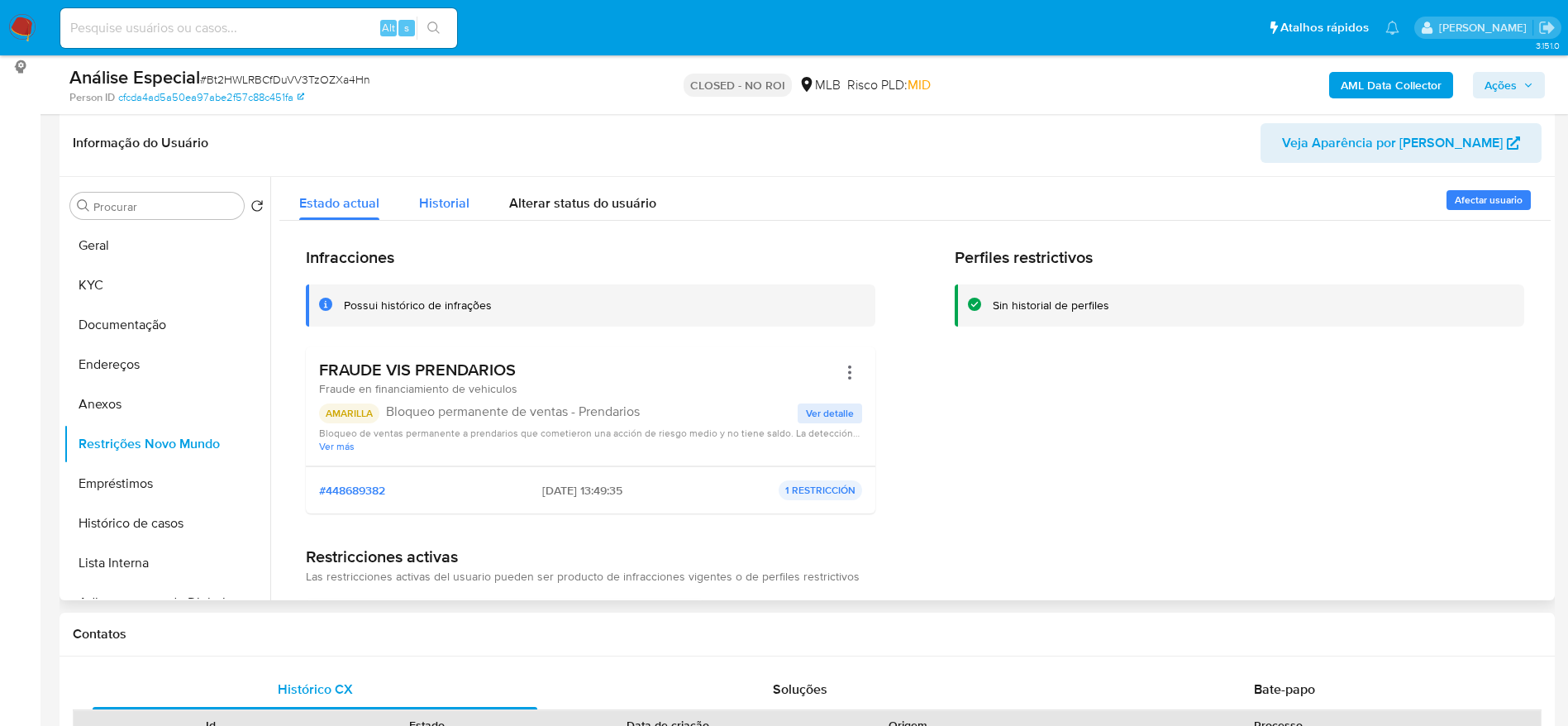
click at [437, 186] on div "Historial" at bounding box center [444, 199] width 51 height 44
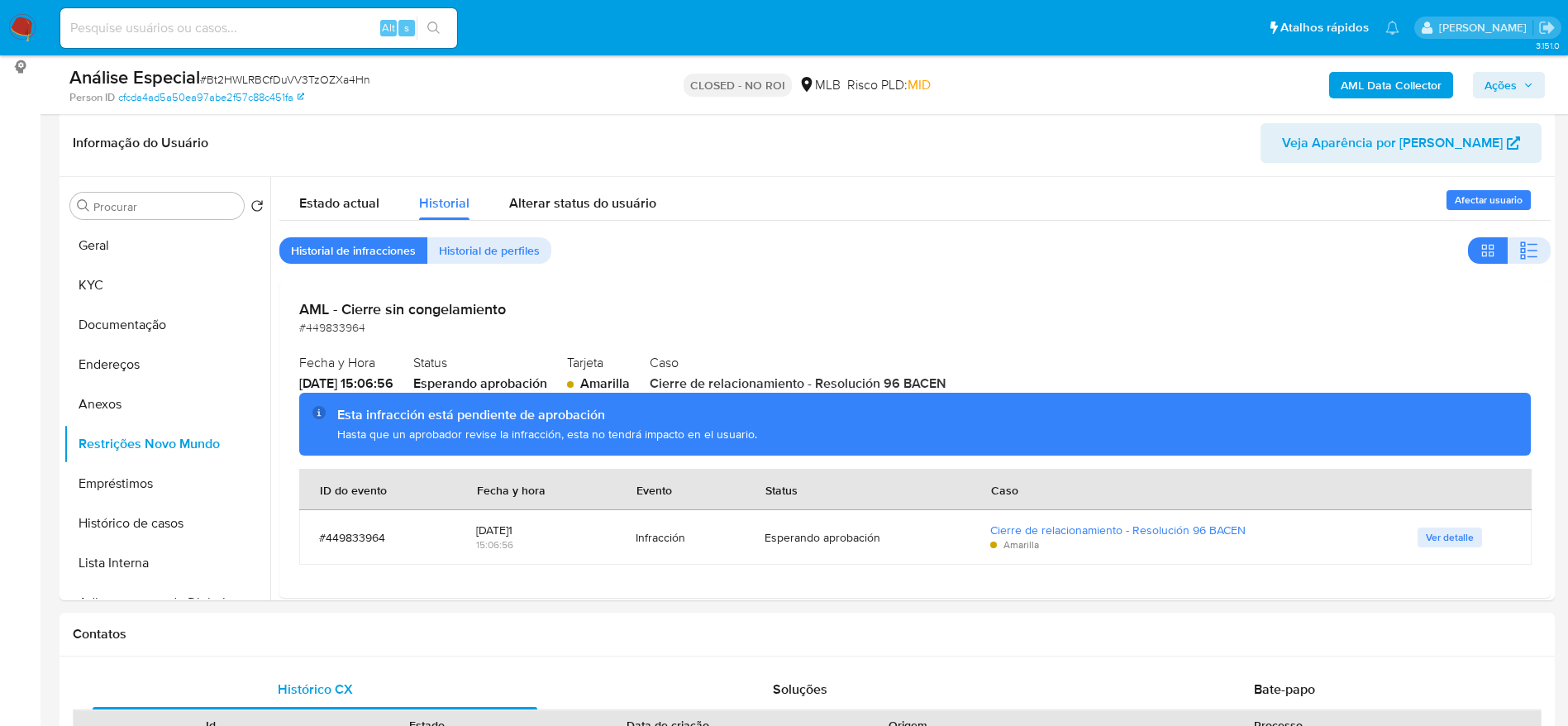
click at [118, 241] on button "Geral" at bounding box center [159, 245] width 193 height 40
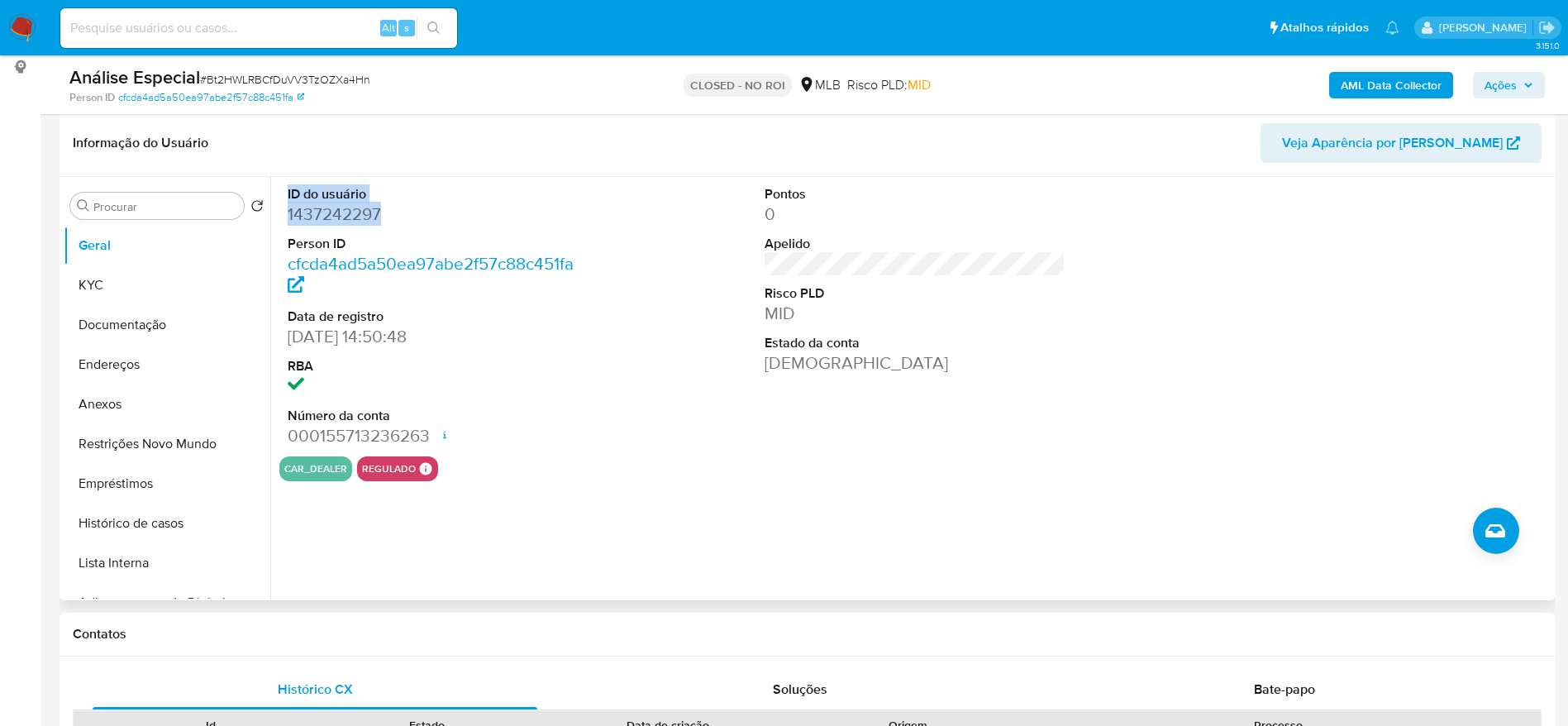
drag, startPoint x: 305, startPoint y: 195, endPoint x: 380, endPoint y: 212, distance: 76.9
click at [380, 212] on div "ID do usuário 1437242297 Person ID cfcda4ad5a50ea97abe2f57c88c451fa Data de reg…" at bounding box center [438, 317] width 318 height 280
copy dl "ID do usuário 1437242297"
click at [681, 407] on div "ID do usuário 1437242297 Person ID cfcda4ad5a50ea97abe2f57c88c451fa Data de reg…" at bounding box center [915, 317] width 1271 height 280
